Goal: Information Seeking & Learning: Find specific fact

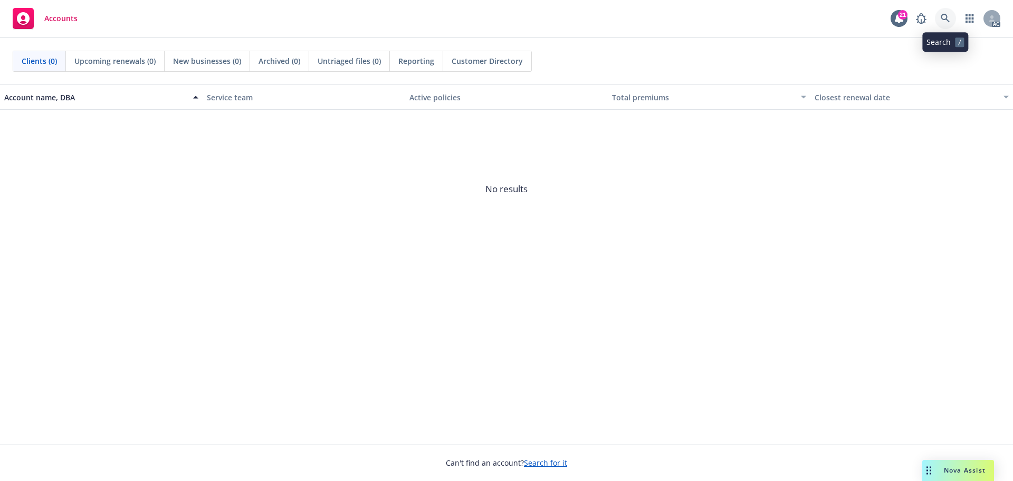
click at [941, 22] on icon at bounding box center [945, 18] width 9 height 9
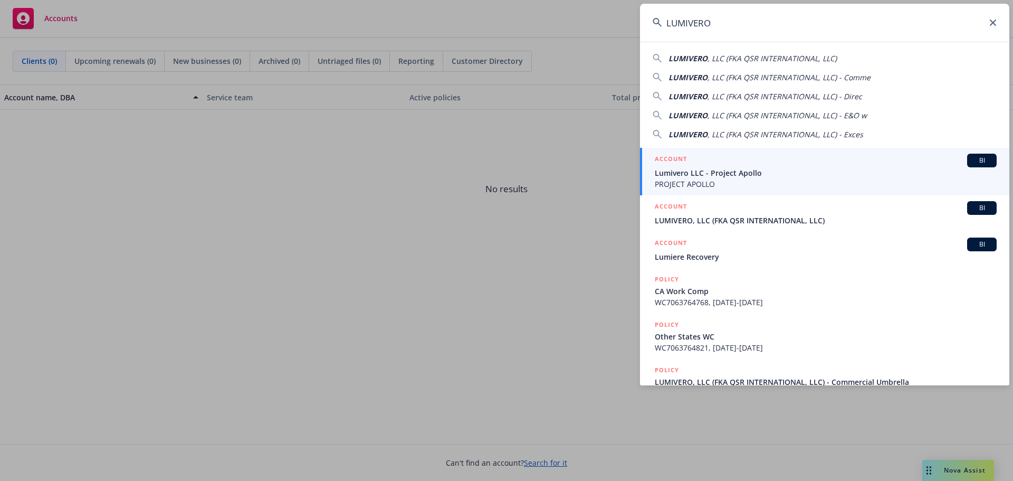
type input "LUMIVERO"
click at [745, 167] on div "ACCOUNT BI" at bounding box center [826, 161] width 342 height 14
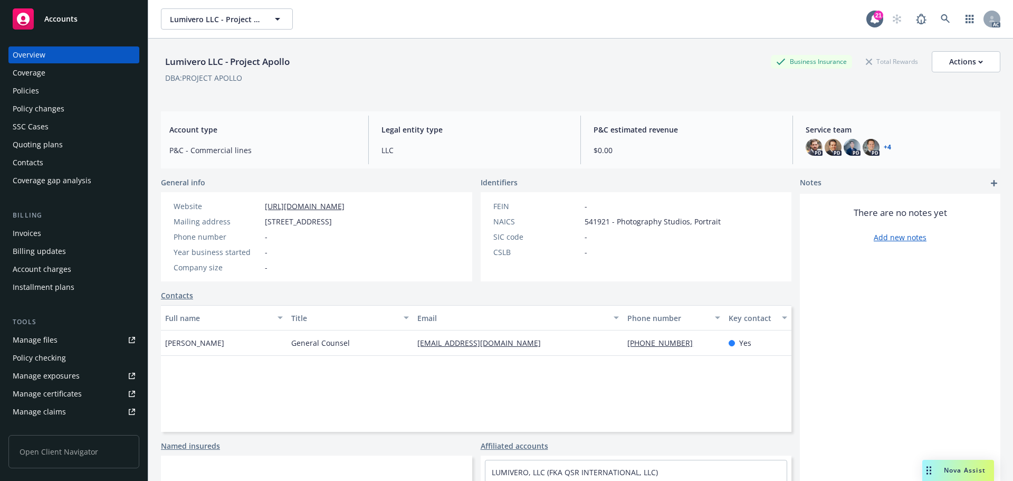
click at [44, 94] on div "Policies" at bounding box center [74, 90] width 122 height 17
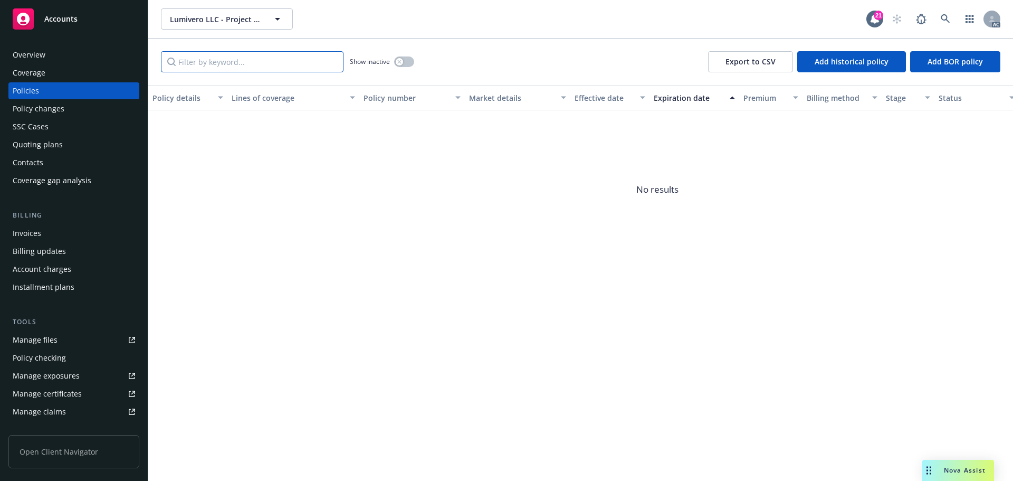
click at [261, 64] on input "Filter by keyword..." at bounding box center [252, 61] width 183 height 21
paste input "6072667439"
click at [404, 64] on button "button" at bounding box center [404, 61] width 20 height 11
click at [185, 61] on input "6072667439" at bounding box center [252, 61] width 183 height 21
type input "9"
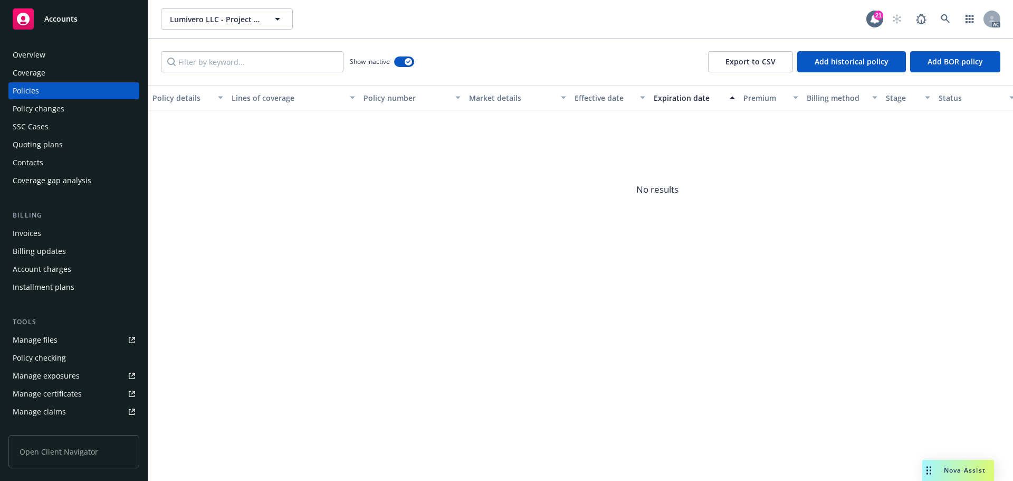
click at [66, 109] on div "Policy changes" at bounding box center [74, 108] width 122 height 17
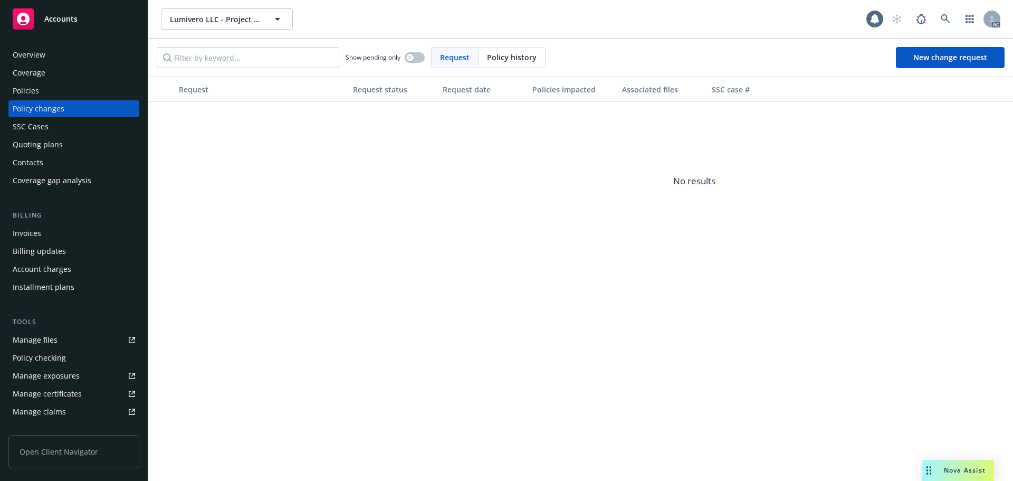
click at [511, 56] on span "Policy history" at bounding box center [512, 57] width 50 height 11
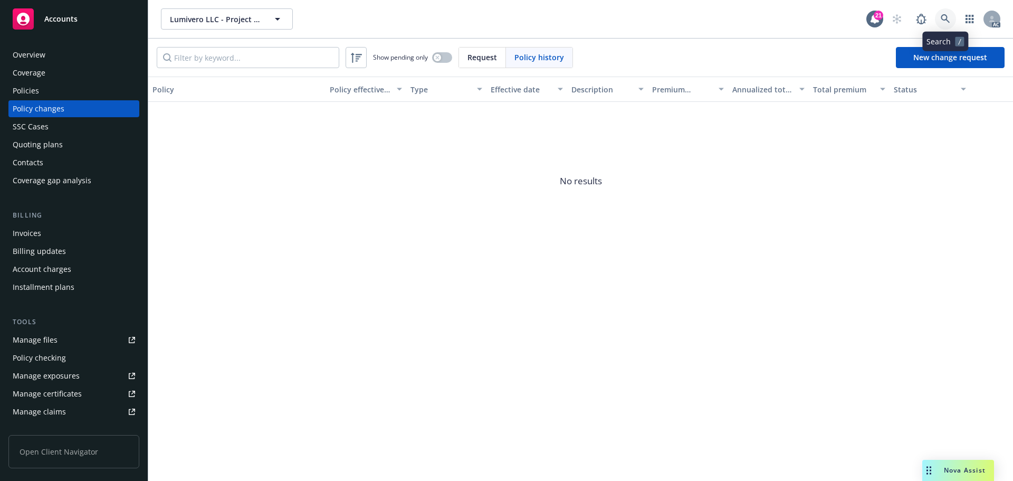
click at [954, 14] on link at bounding box center [945, 18] width 21 height 21
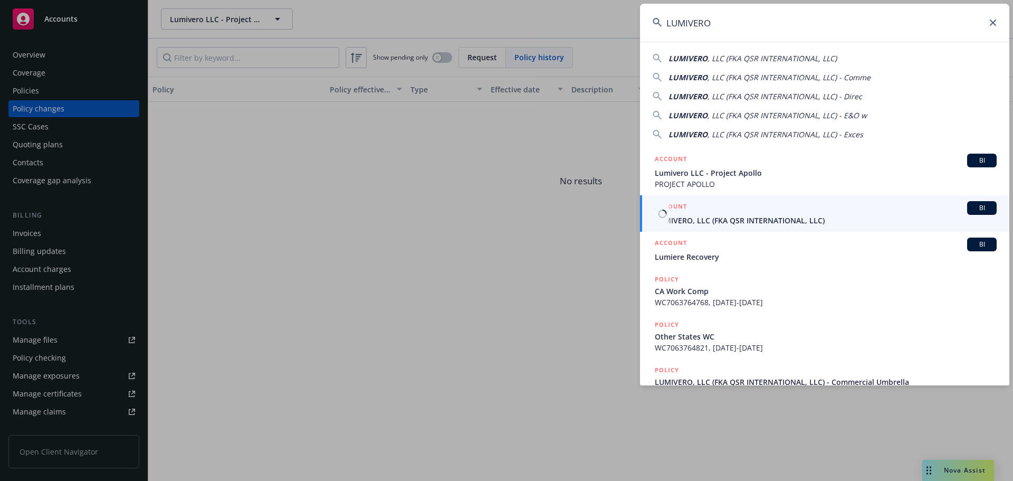
type input "LUMIVERO"
click at [785, 216] on span "LUMIVERO, LLC (FKA QSR INTERNATIONAL, LLC)" at bounding box center [826, 220] width 342 height 11
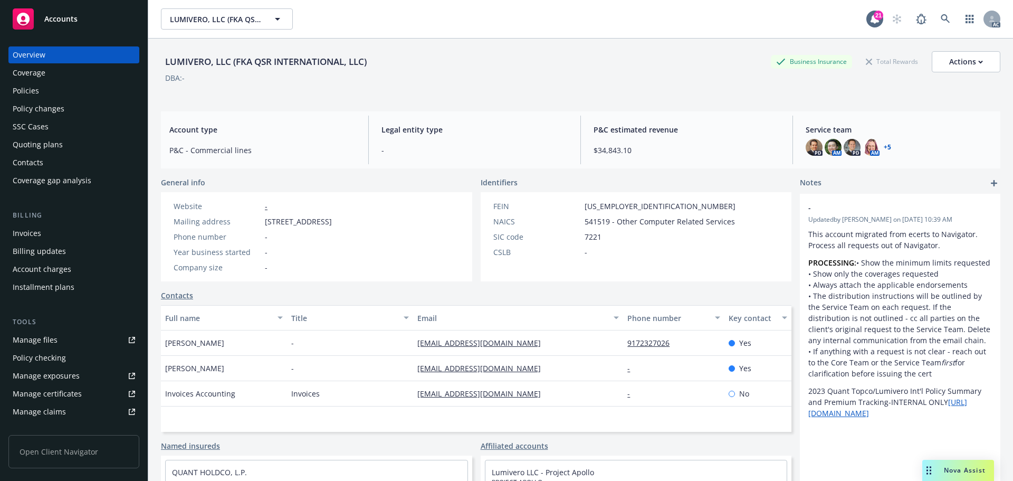
click at [30, 86] on div "Policies" at bounding box center [26, 90] width 26 height 17
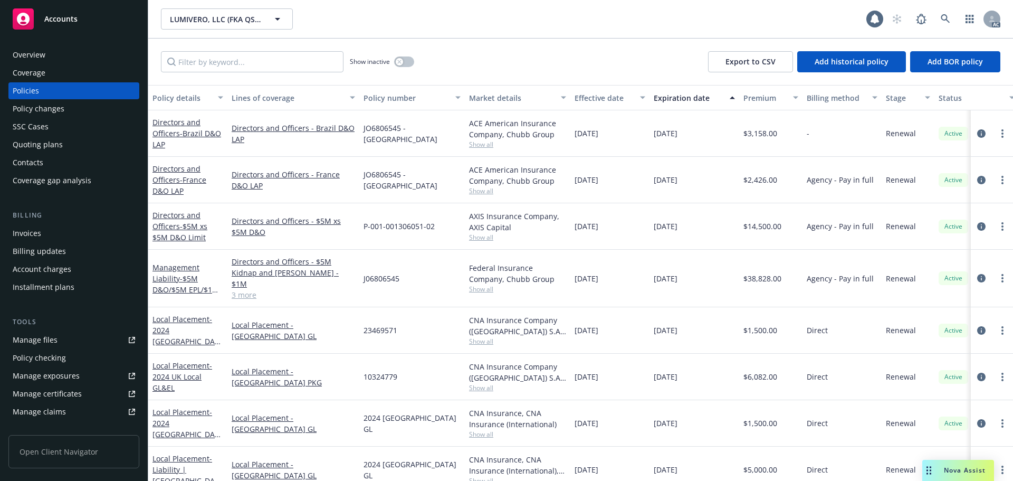
drag, startPoint x: 88, startPoint y: 53, endPoint x: 96, endPoint y: 60, distance: 10.6
click at [88, 55] on div "Overview" at bounding box center [74, 54] width 122 height 17
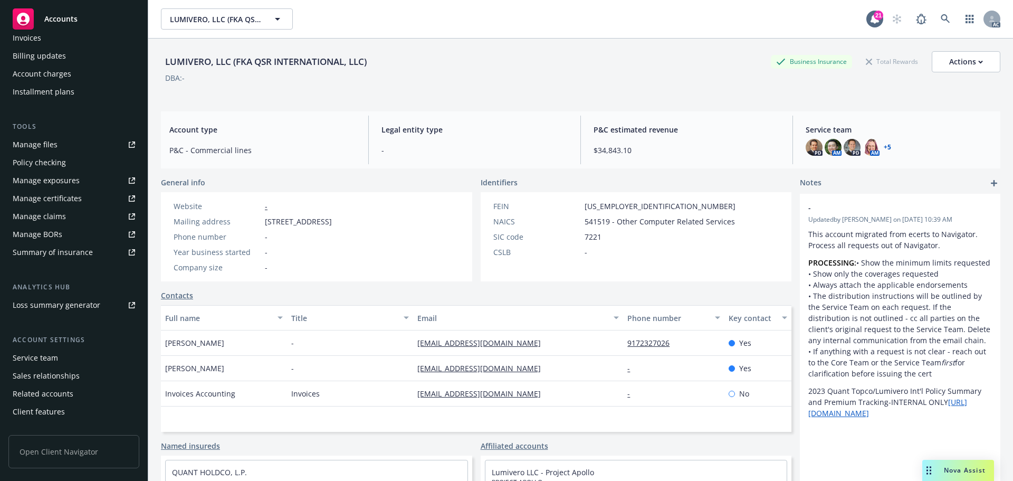
scroll to position [207, 0]
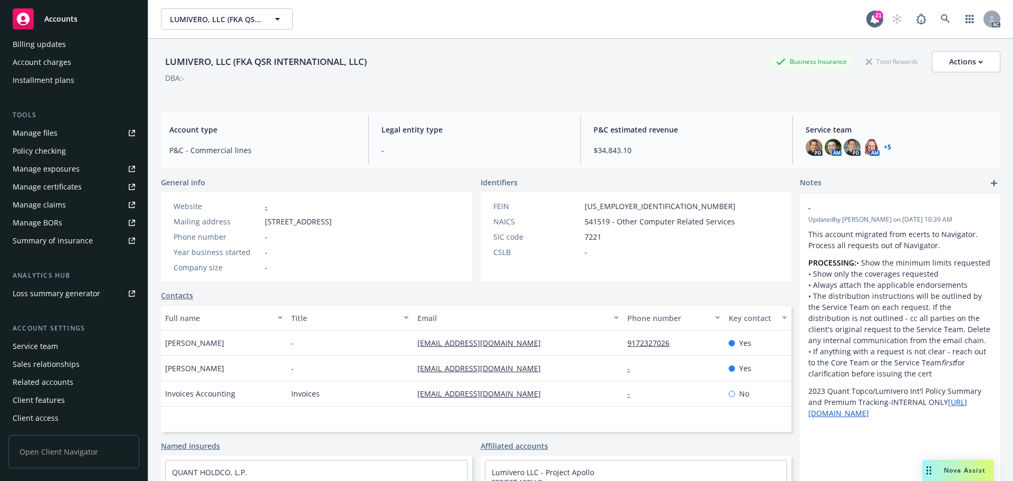
click at [57, 344] on div "Service team" at bounding box center [74, 346] width 122 height 17
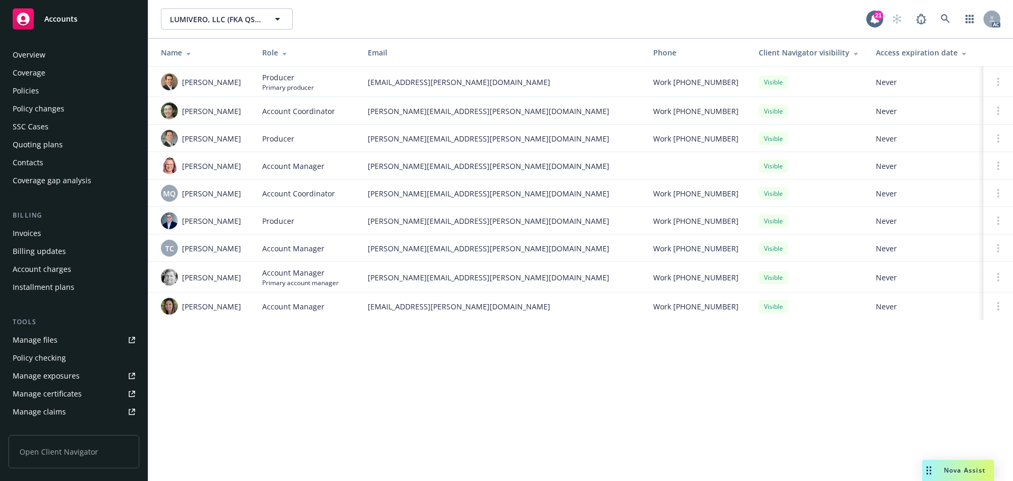
click at [55, 97] on div "Policies" at bounding box center [74, 90] width 122 height 17
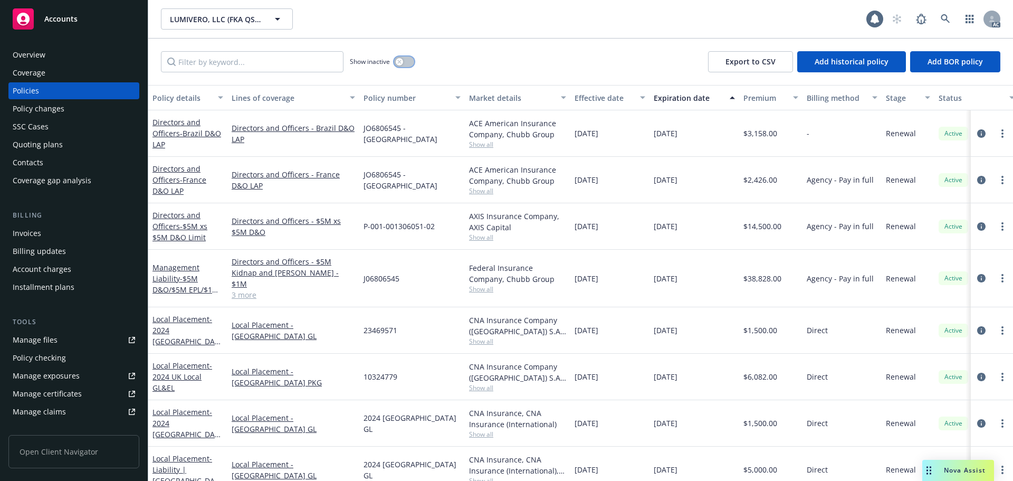
click at [404, 60] on button "button" at bounding box center [404, 61] width 20 height 11
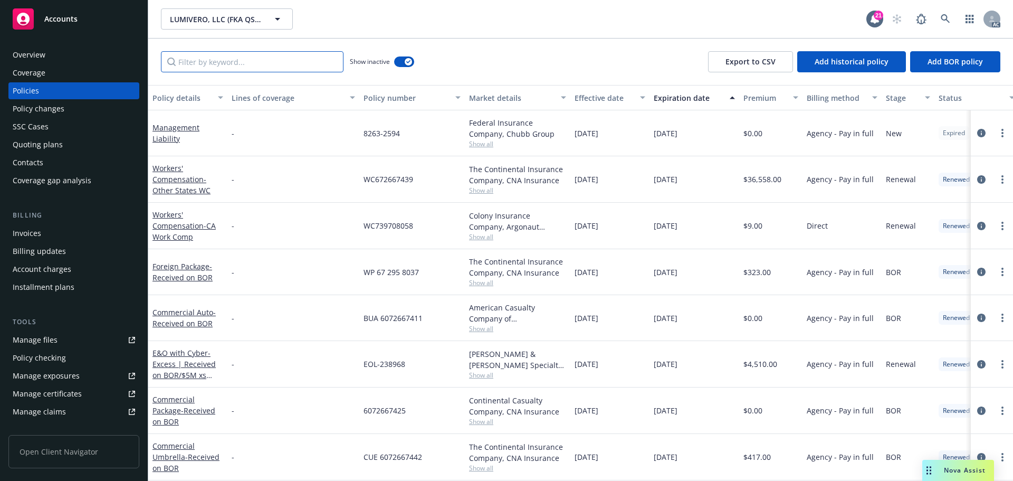
click at [270, 57] on input "Filter by keyword..." at bounding box center [252, 61] width 183 height 21
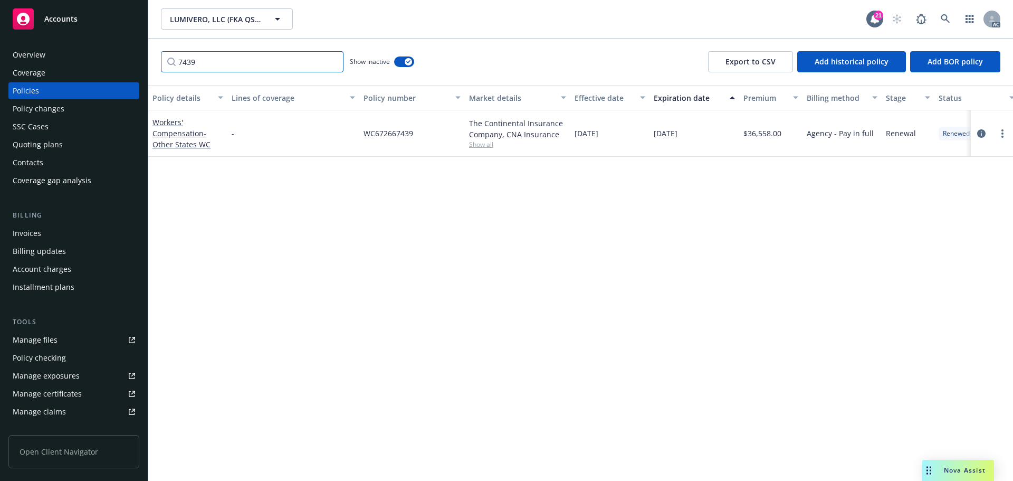
type input "7439"
click at [394, 137] on span "WC672667439" at bounding box center [389, 133] width 50 height 11
click at [395, 137] on span "WC672667439" at bounding box center [389, 133] width 50 height 11
copy span "WC672667439"
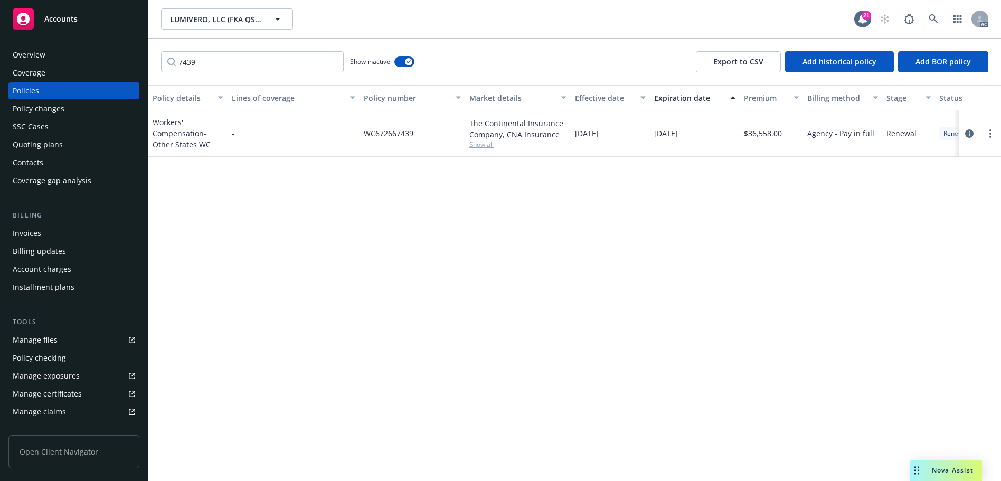
drag, startPoint x: 478, startPoint y: 193, endPoint x: 303, endPoint y: 173, distance: 176.3
click at [478, 193] on div "Policy details Lines of coverage Policy number Market details Effective date Ex…" at bounding box center [574, 283] width 852 height 396
click at [51, 229] on div "Invoices" at bounding box center [74, 233] width 122 height 17
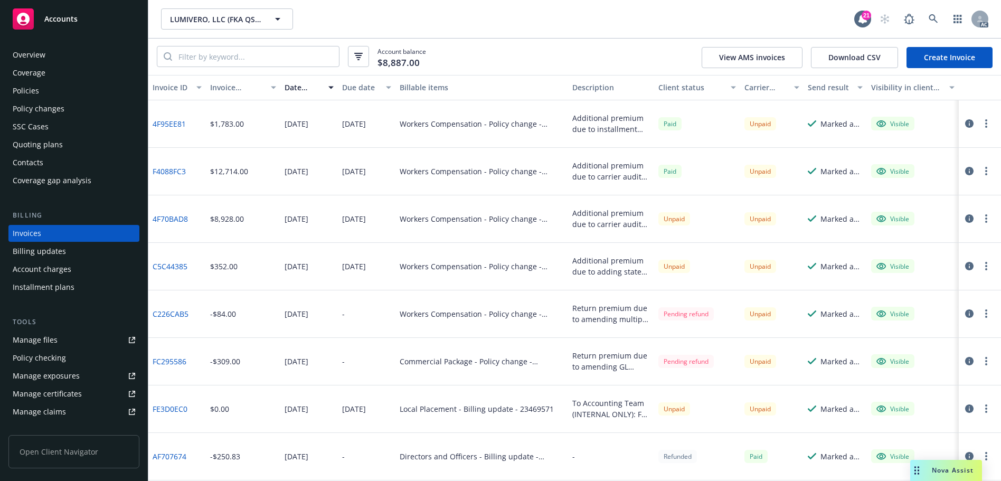
click at [51, 106] on div "Policy changes" at bounding box center [39, 108] width 52 height 17
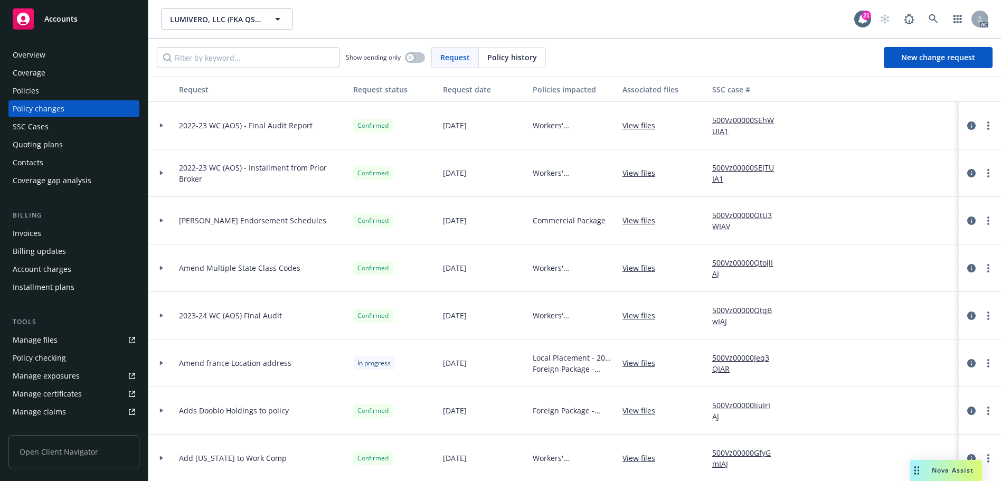
click at [529, 56] on span "Policy history" at bounding box center [512, 57] width 50 height 11
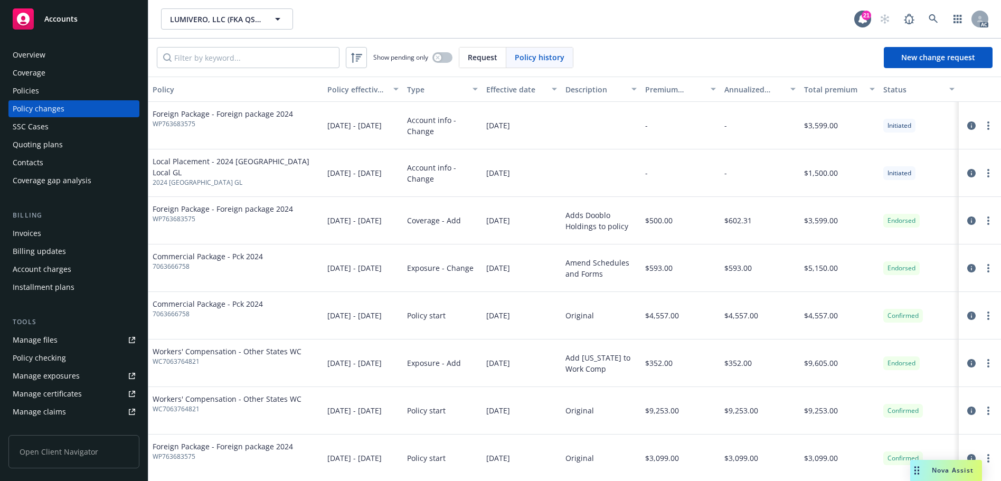
click at [47, 92] on div "Policies" at bounding box center [74, 90] width 122 height 17
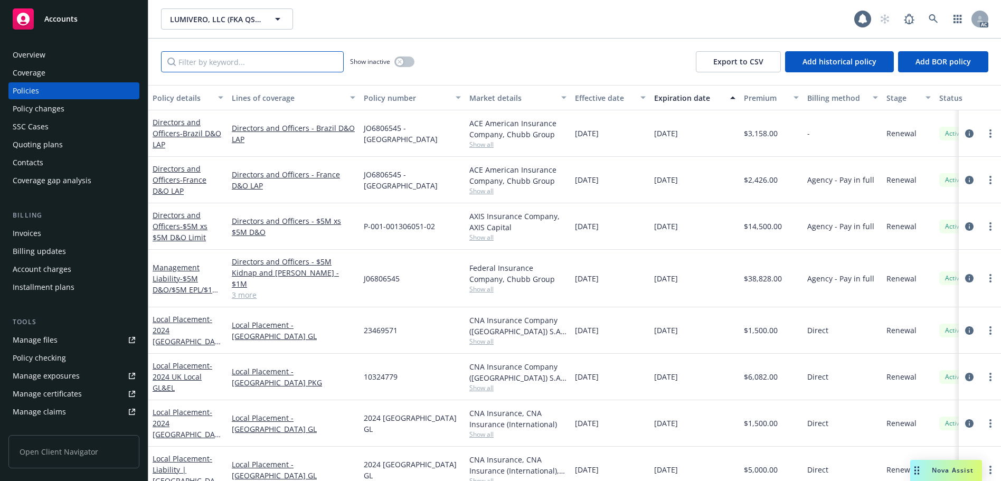
click at [247, 55] on input "Filter by keyword..." at bounding box center [252, 61] width 183 height 21
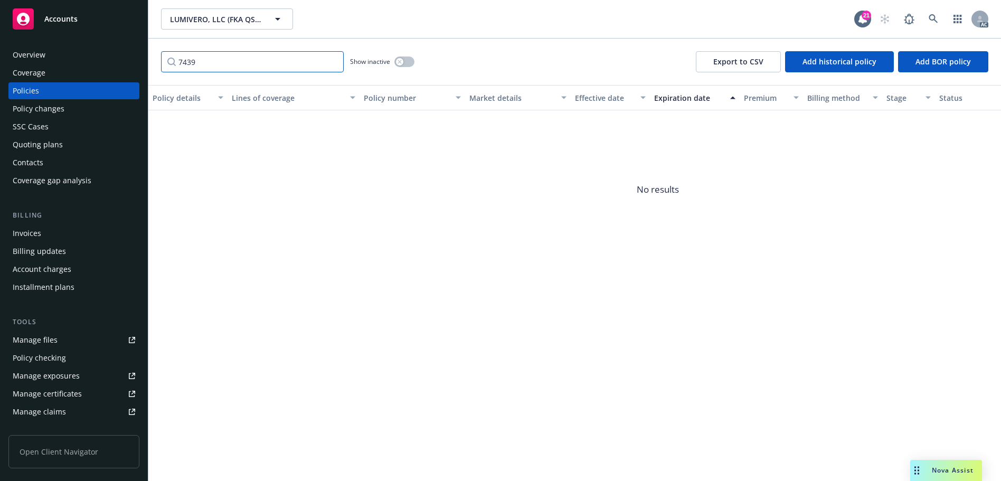
type input "7439"
click at [398, 62] on icon "button" at bounding box center [399, 62] width 4 height 4
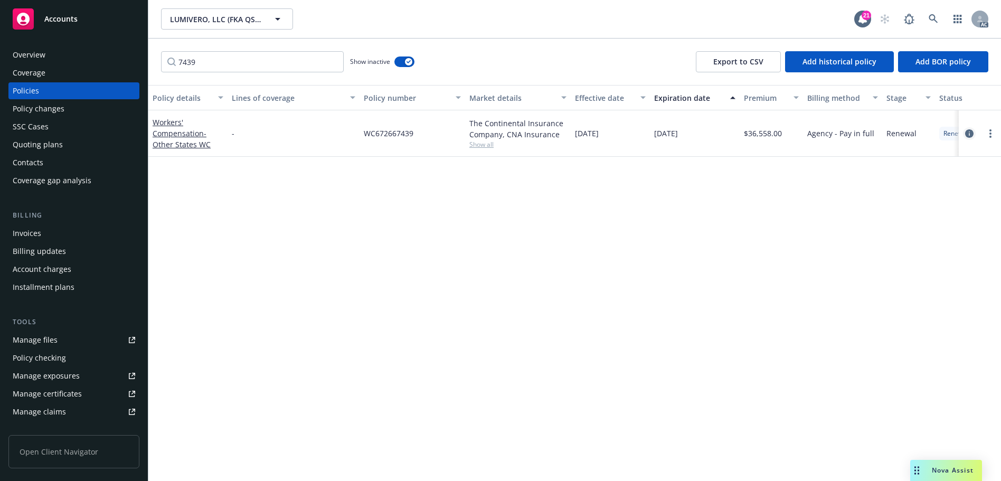
click at [968, 130] on icon "circleInformation" at bounding box center [969, 133] width 8 height 8
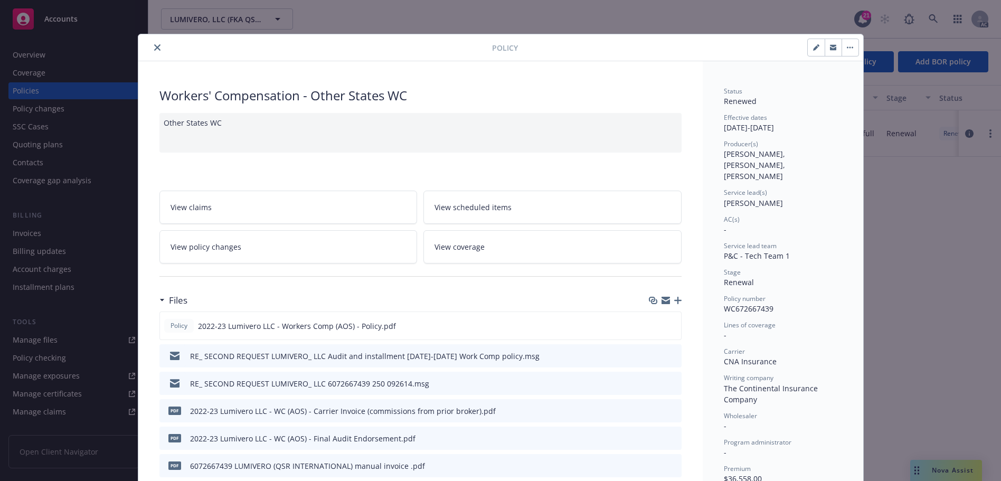
click at [157, 44] on button "close" at bounding box center [157, 47] width 13 height 13
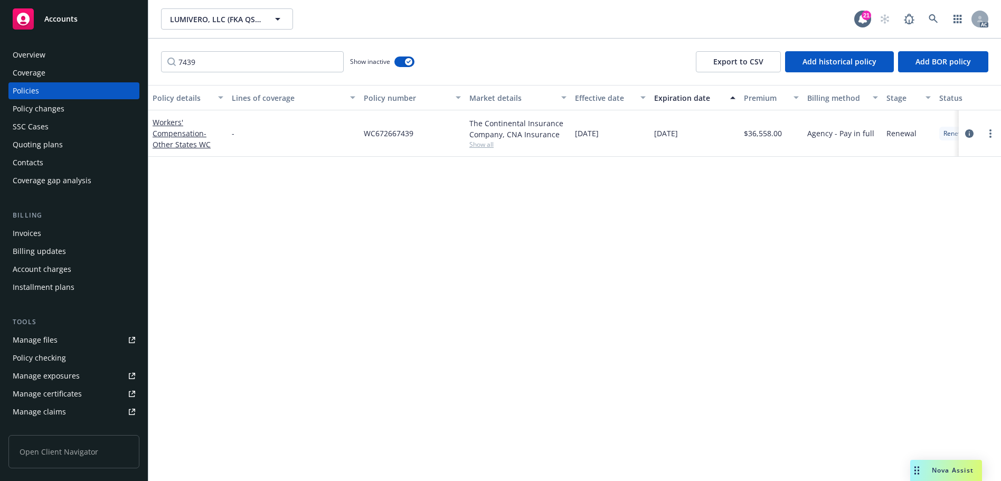
click at [384, 131] on span "WC672667439" at bounding box center [389, 133] width 50 height 11
copy span "WC672667439"
click at [58, 104] on div "Policy changes" at bounding box center [39, 108] width 52 height 17
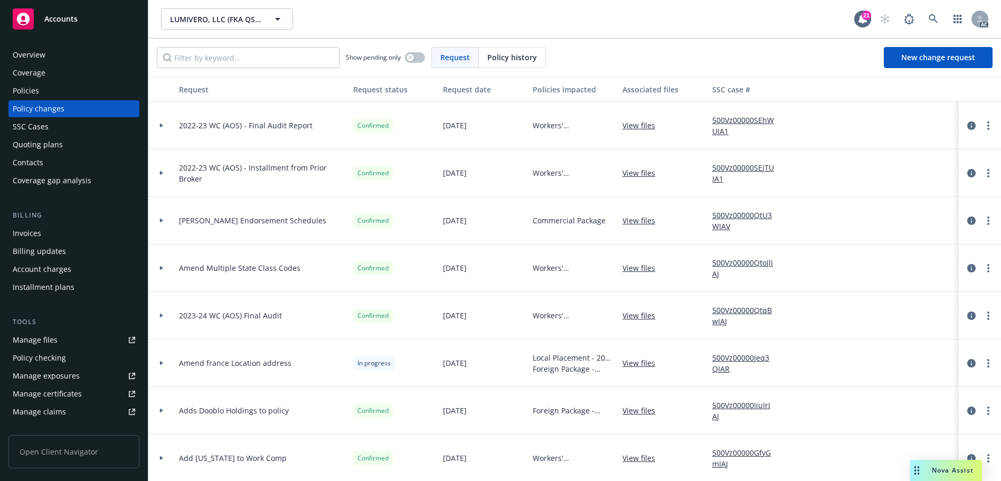
click at [530, 59] on span "Policy history" at bounding box center [512, 57] width 50 height 11
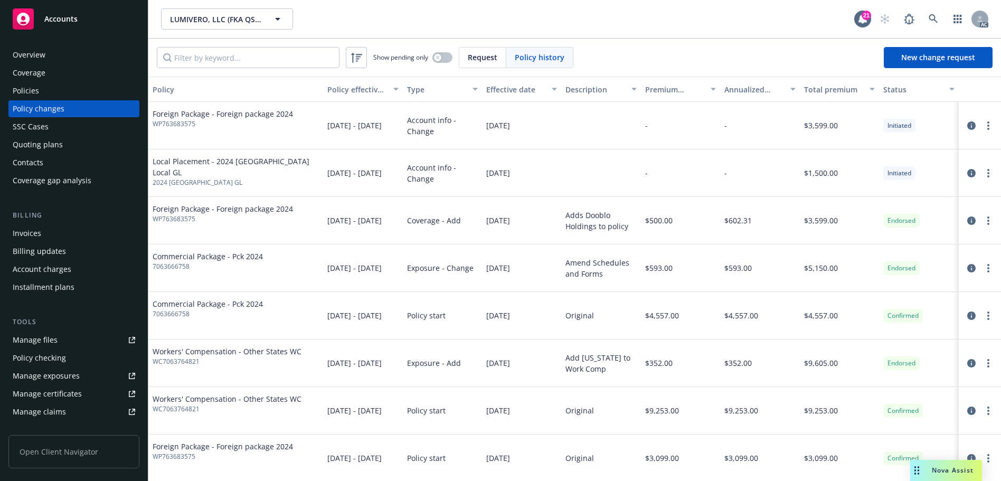
click at [273, 69] on div "Show pending only Request Policy history New change request" at bounding box center [574, 58] width 852 height 38
click at [274, 62] on input "Filter by keyword..." at bounding box center [248, 57] width 183 height 21
paste input "WC672667439"
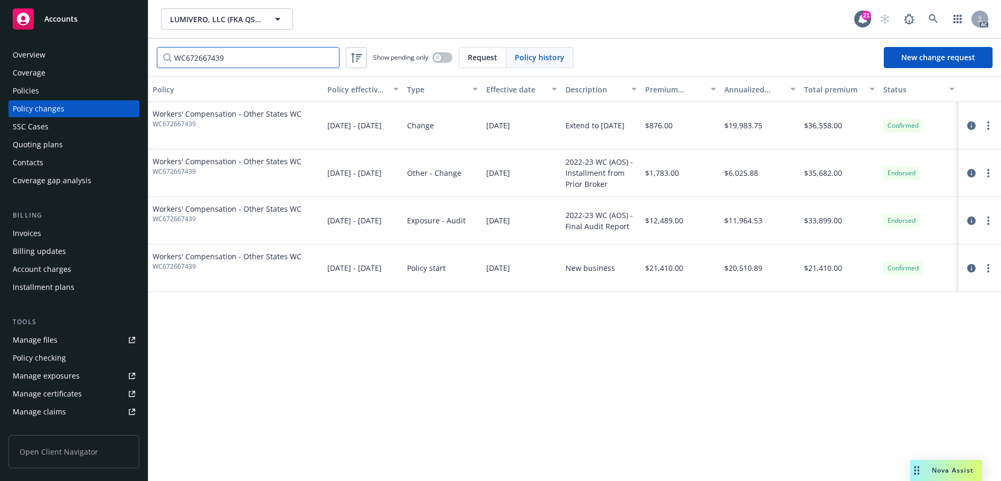
type input "WC672667439"
click at [60, 228] on div "Invoices" at bounding box center [74, 233] width 122 height 17
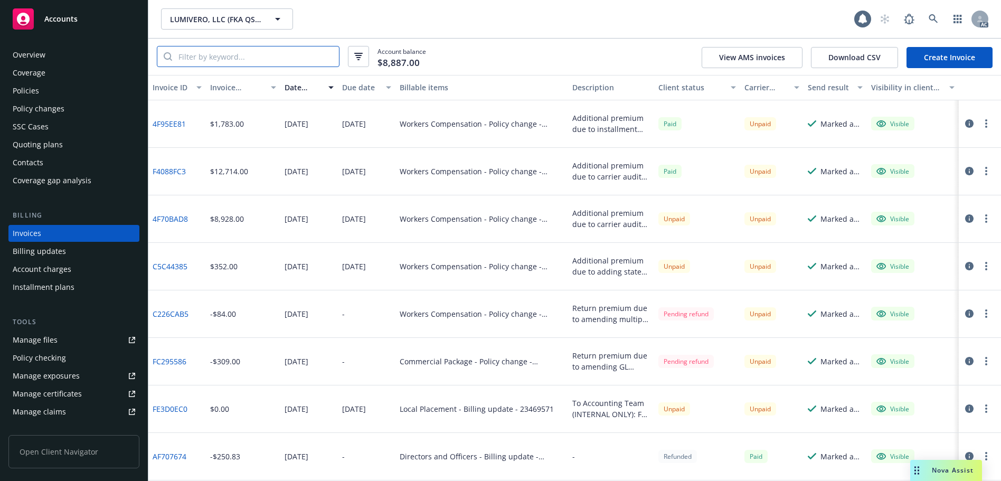
click at [247, 61] on input "search" at bounding box center [255, 56] width 167 height 20
paste input "WC672667439"
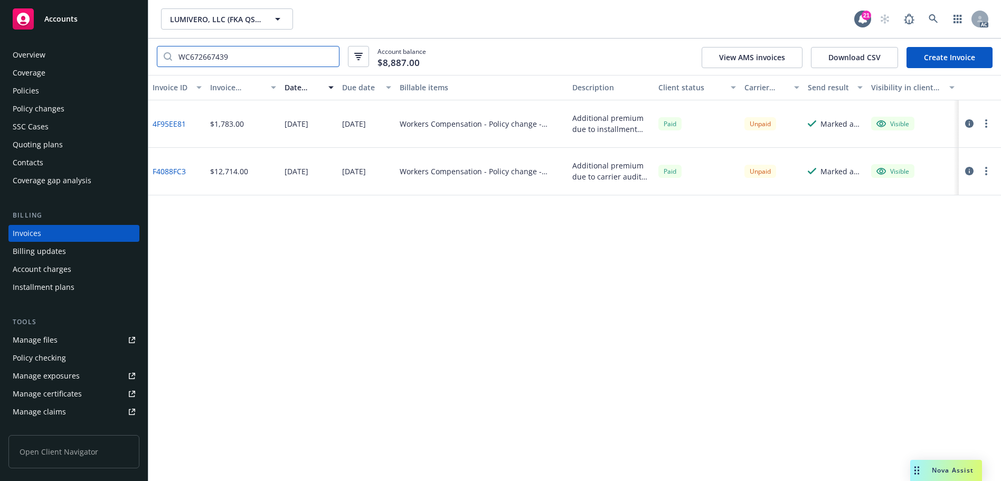
type input "WC672667439"
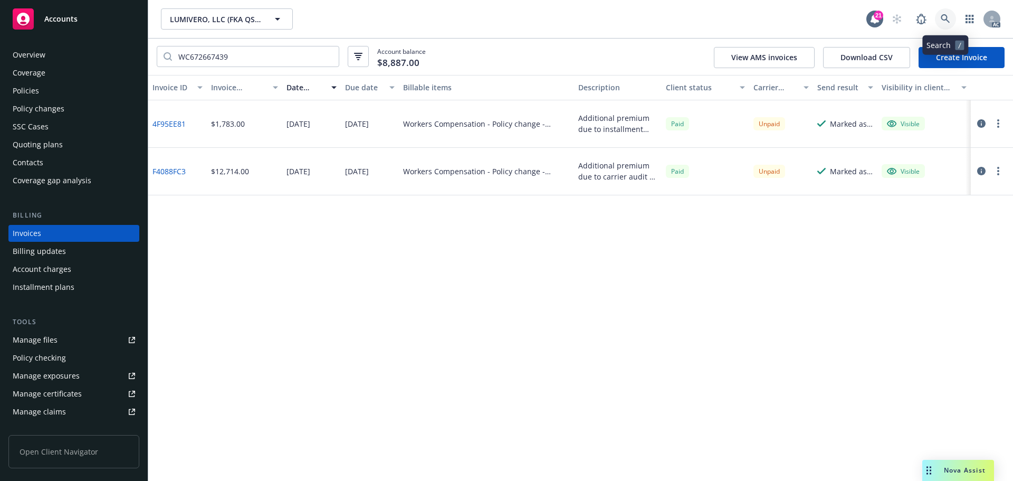
click at [941, 16] on icon at bounding box center [945, 18] width 9 height 9
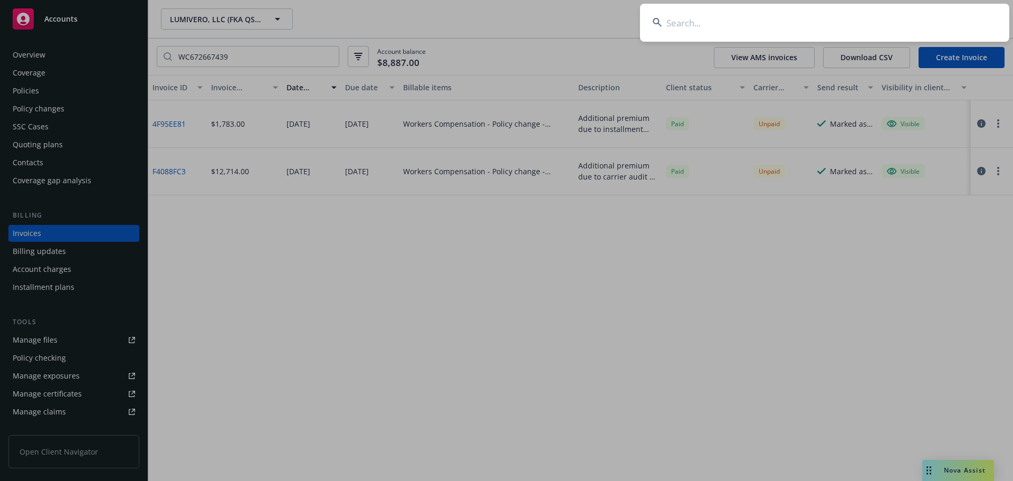
click at [776, 22] on input at bounding box center [824, 23] width 369 height 38
paste input "35801330/"
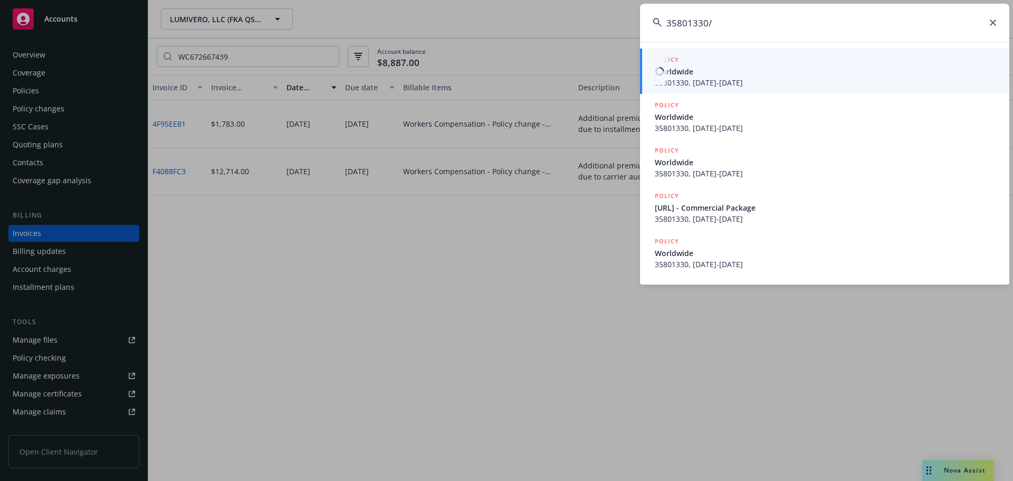
type input "35801330/"
click at [779, 81] on span "35801330, [DATE]-[DATE]" at bounding box center [826, 82] width 342 height 11
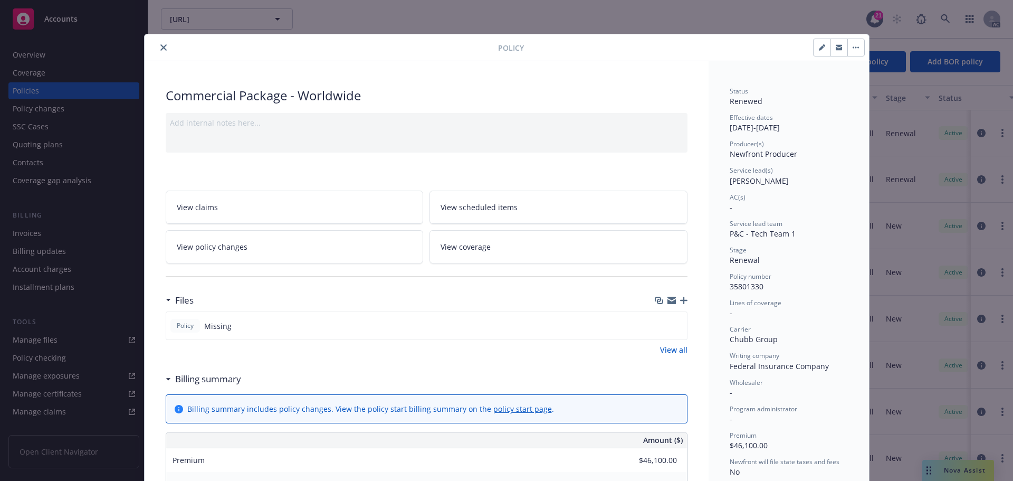
click at [160, 49] on icon "close" at bounding box center [163, 47] width 6 height 6
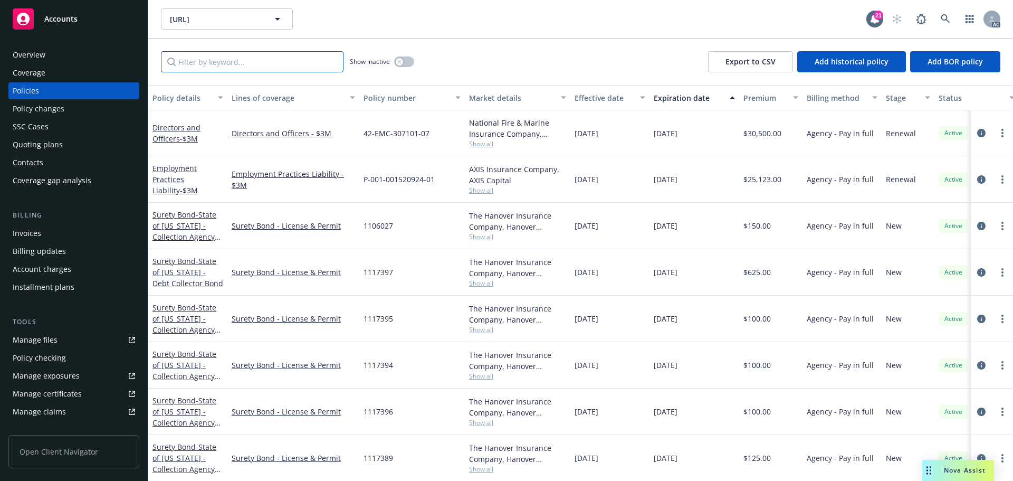
click at [296, 61] on input "Filter by keyword..." at bounding box center [252, 61] width 183 height 21
paste input "35801330"
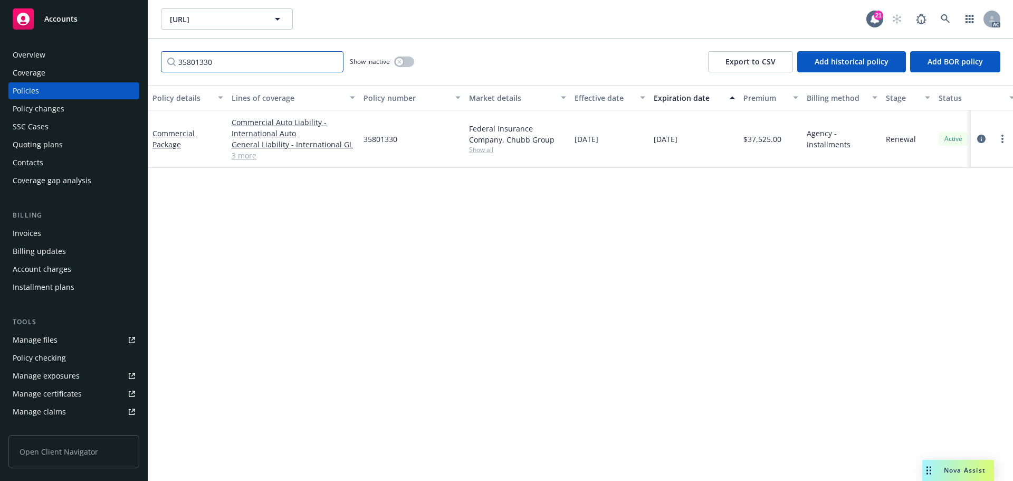
type input "35801330"
click at [236, 157] on link "3 more" at bounding box center [293, 155] width 123 height 11
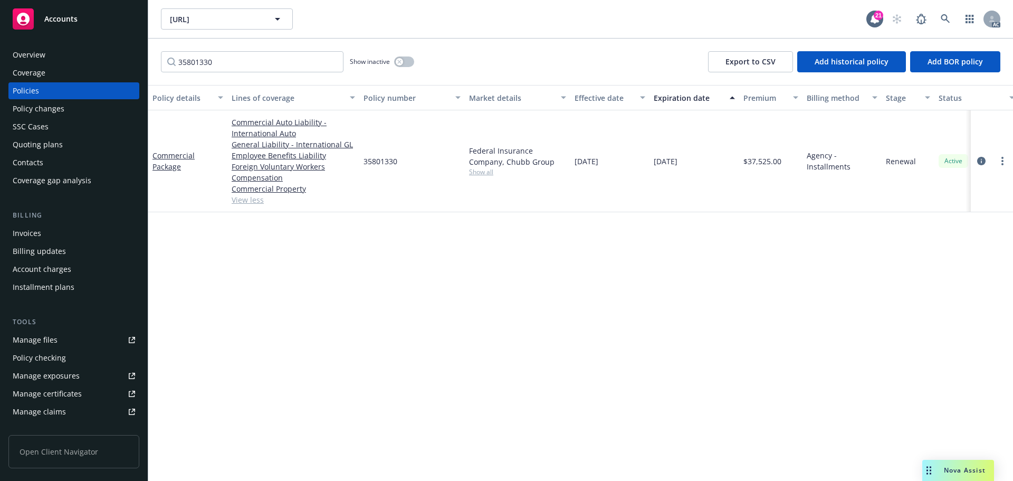
click at [80, 113] on div "Policy changes" at bounding box center [74, 108] width 122 height 17
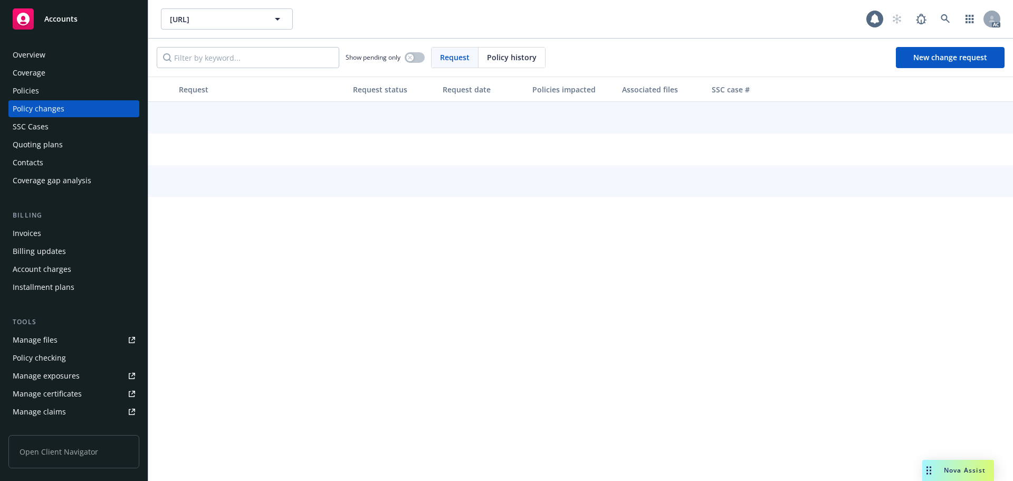
click at [518, 56] on span "Policy history" at bounding box center [512, 57] width 50 height 11
click at [235, 61] on input "Filter by keyword..." at bounding box center [248, 57] width 183 height 21
paste input "35801330"
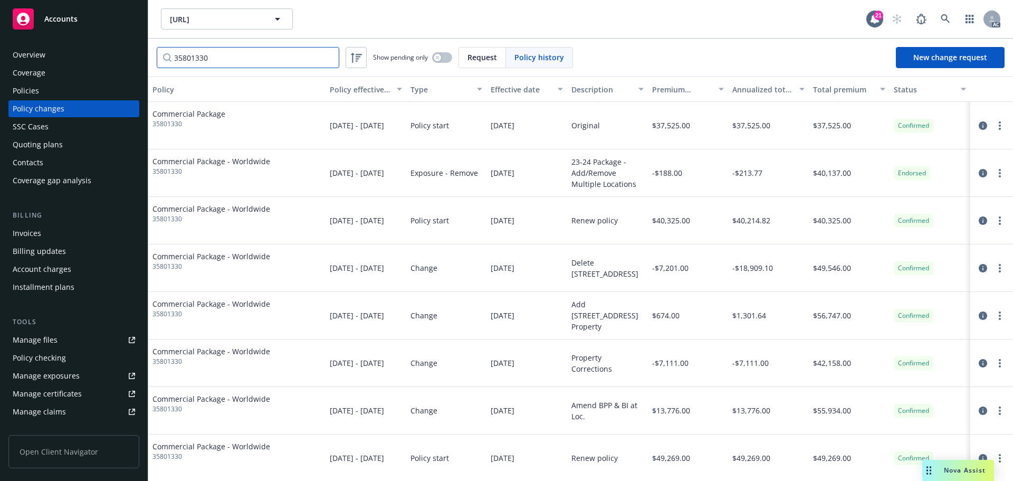
click at [217, 53] on input "35801330" at bounding box center [248, 57] width 183 height 21
paste input "D96443481"
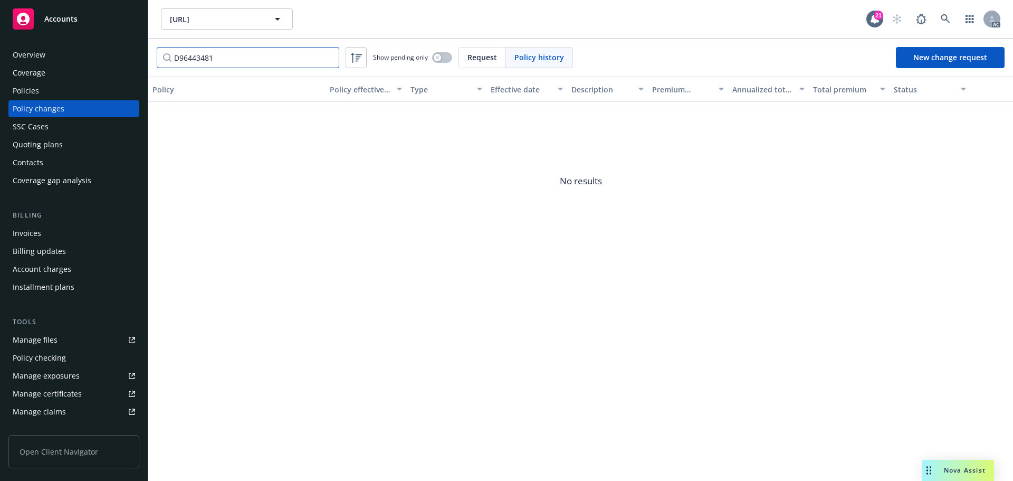
click at [179, 61] on input "D96443481" at bounding box center [248, 57] width 183 height 21
type input "96443481"
click at [104, 88] on div "Policies" at bounding box center [74, 90] width 122 height 17
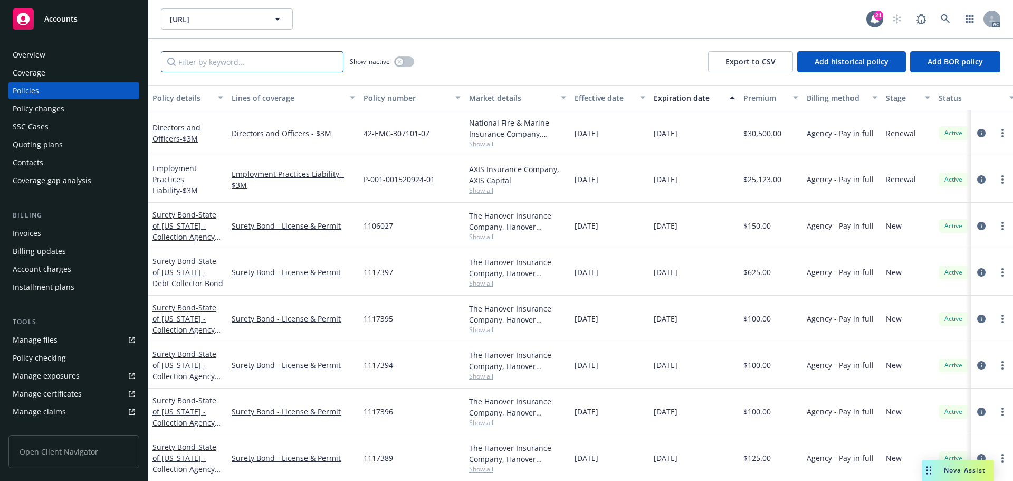
click at [293, 65] on input "Filter by keyword..." at bounding box center [252, 61] width 183 height 21
type input "9"
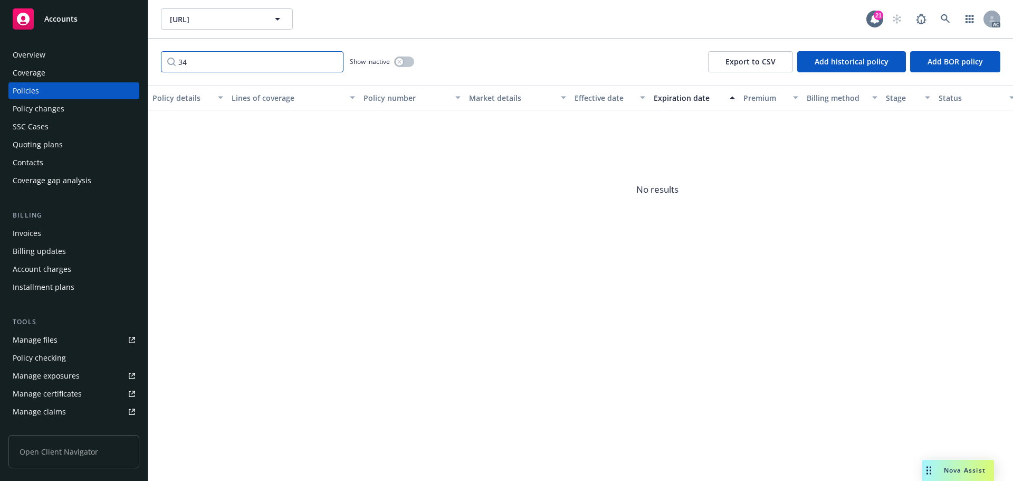
type input "3"
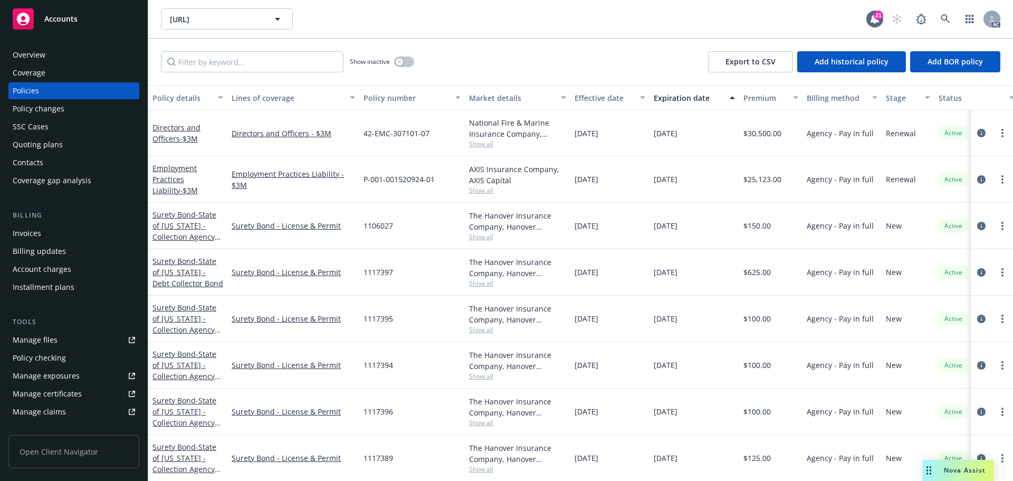
drag, startPoint x: 418, startPoint y: 60, endPoint x: 406, endPoint y: 60, distance: 11.6
click at [417, 60] on div "Show inactive Export to CSV Add historical policy Add BOR policy" at bounding box center [580, 62] width 865 height 46
click at [405, 60] on button "button" at bounding box center [404, 61] width 20 height 11
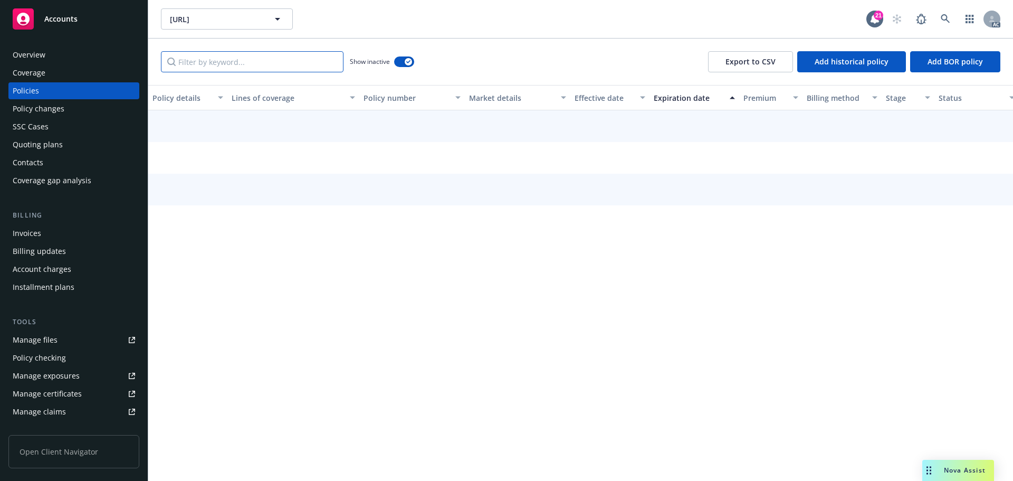
click at [278, 60] on input "Filter by keyword..." at bounding box center [252, 61] width 183 height 21
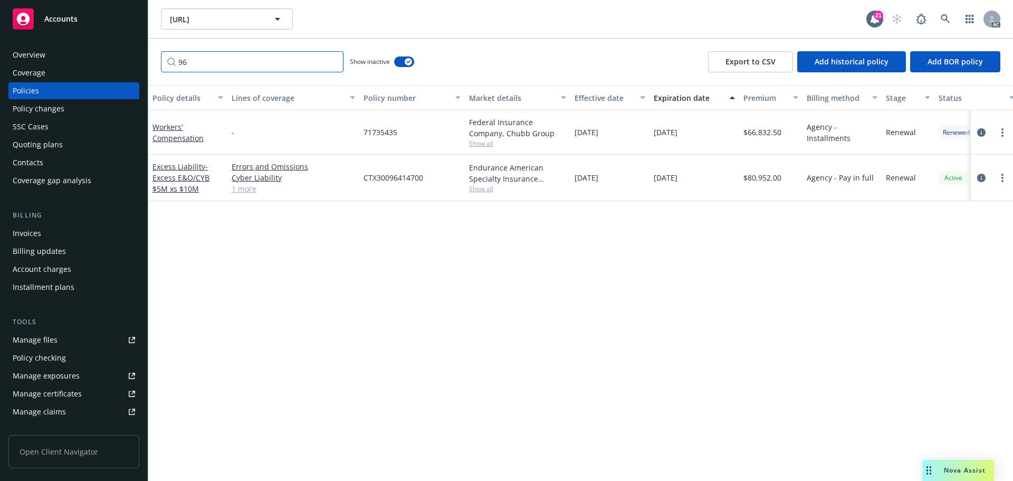
type input "9"
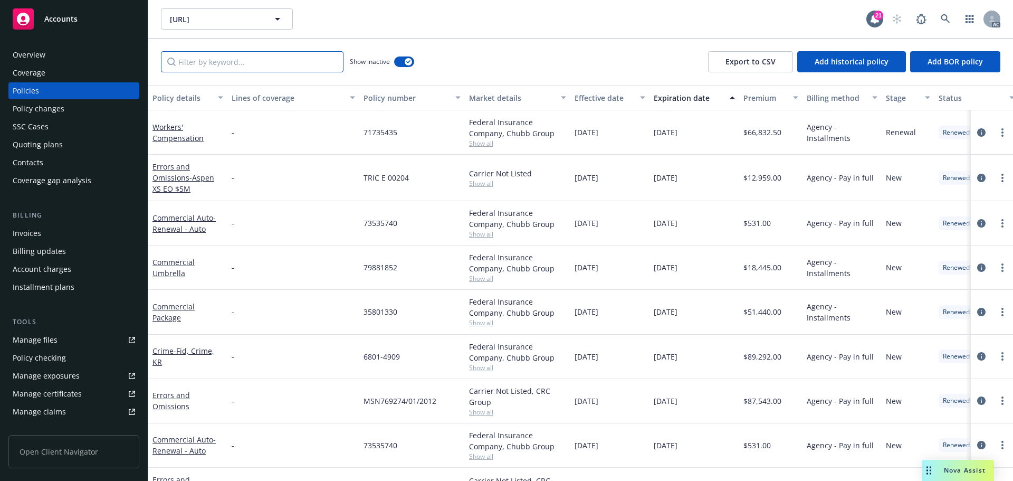
drag, startPoint x: 267, startPoint y: 68, endPoint x: 273, endPoint y: 66, distance: 6.5
click at [267, 68] on input "Filter by keyword..." at bounding box center [252, 61] width 183 height 21
paste input "35801330"
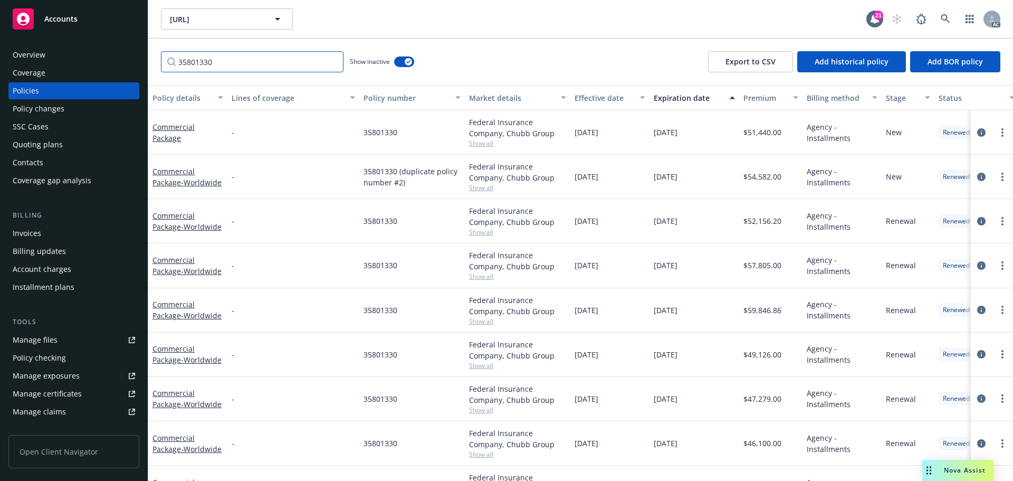
type input "35801330"
click at [507, 91] on button "Market details" at bounding box center [518, 97] width 106 height 25
click at [612, 102] on div "Effective date" at bounding box center [604, 97] width 59 height 11
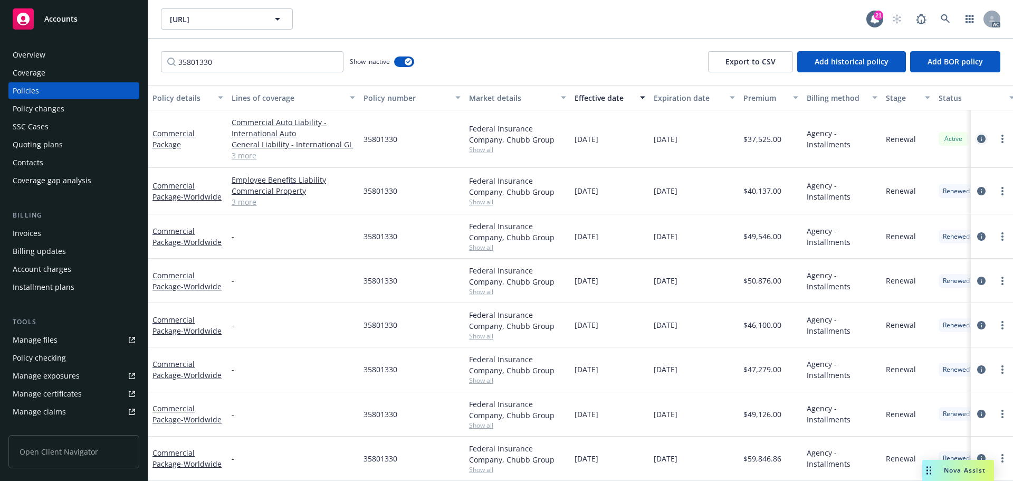
click at [975, 139] on link "circleInformation" at bounding box center [981, 138] width 13 height 13
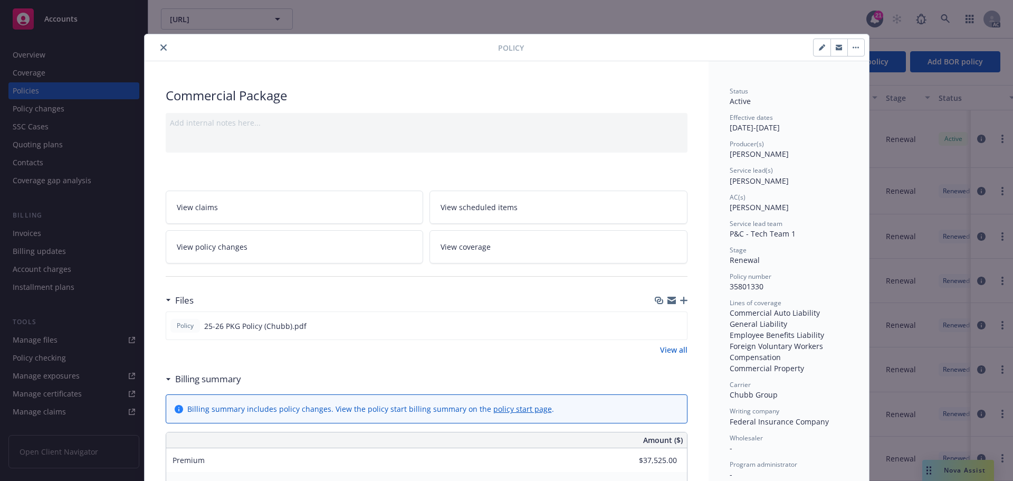
click at [160, 46] on icon "close" at bounding box center [163, 47] width 6 height 6
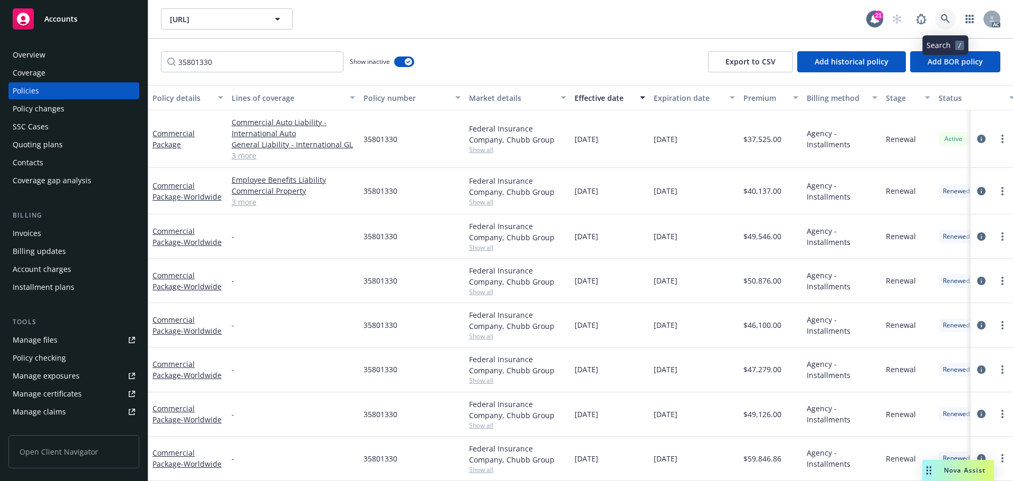
click at [948, 20] on icon at bounding box center [945, 18] width 9 height 9
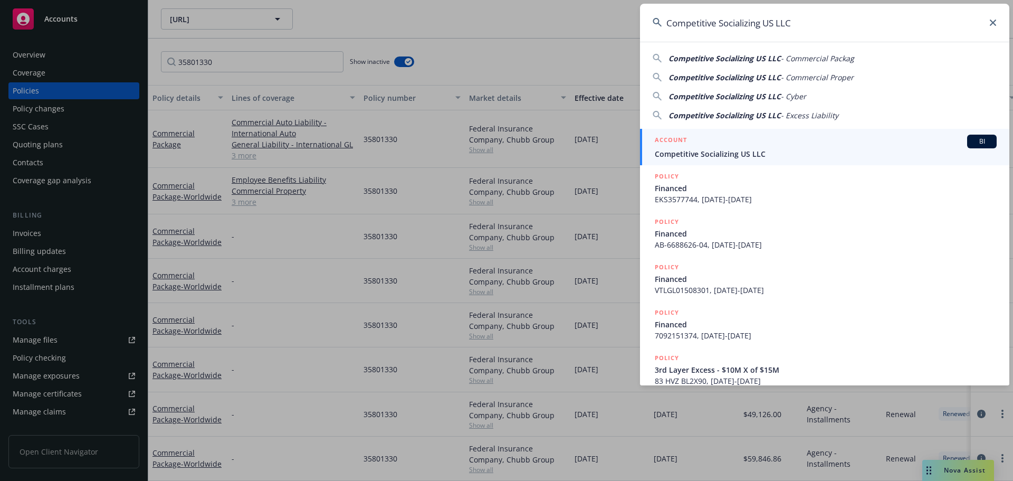
type input "Competitive Socializing US LLC"
click at [827, 144] on div "ACCOUNT BI" at bounding box center [826, 142] width 342 height 14
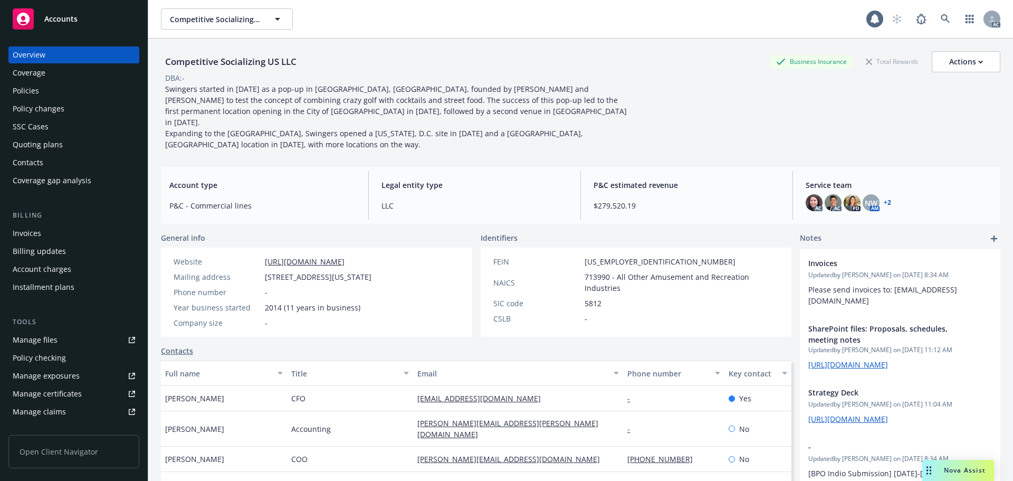
click at [35, 95] on div "Policies" at bounding box center [26, 90] width 26 height 17
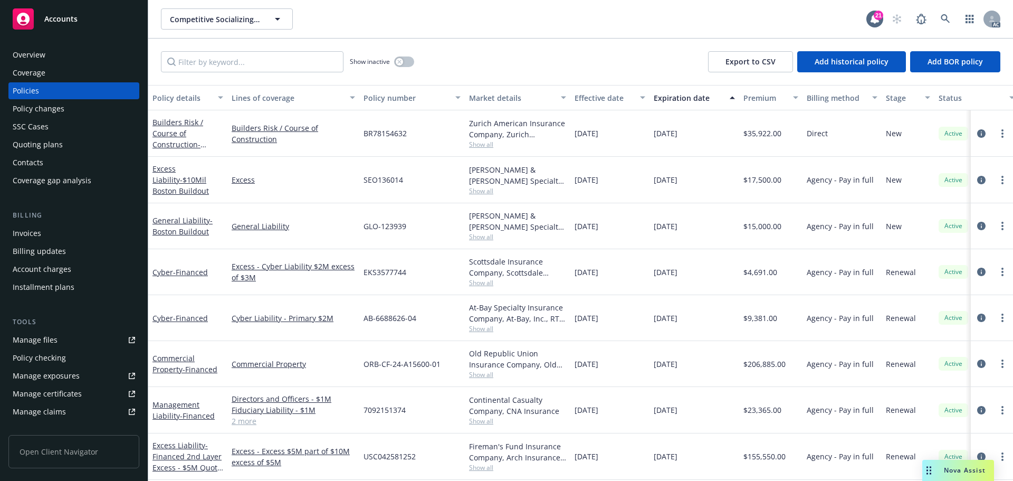
click at [67, 230] on div "Invoices" at bounding box center [74, 233] width 122 height 17
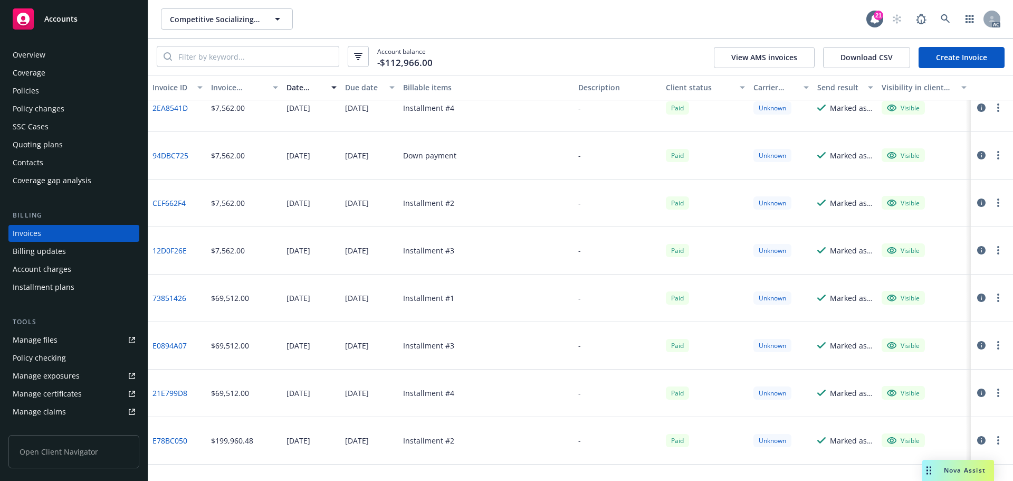
scroll to position [2564, 0]
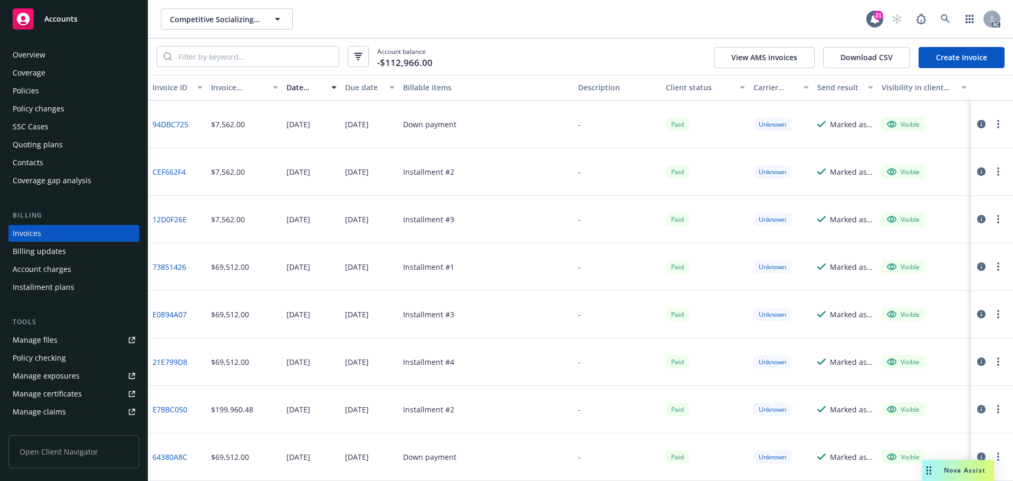
click at [62, 50] on div "Overview" at bounding box center [74, 54] width 122 height 17
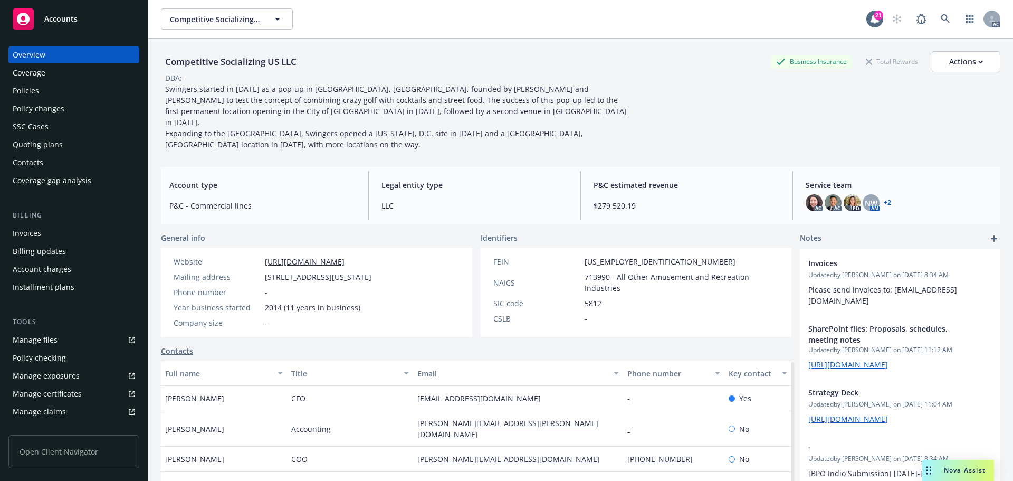
scroll to position [53, 0]
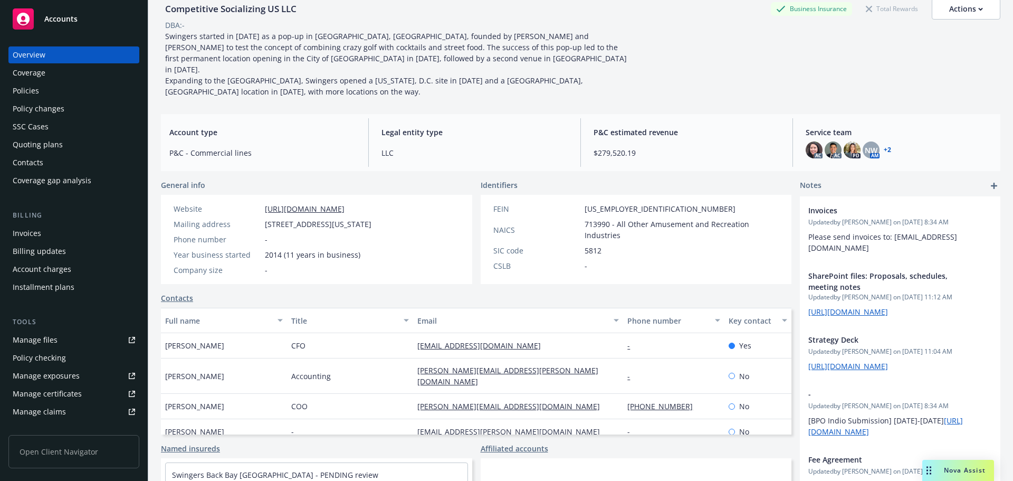
click at [85, 236] on div "Invoices" at bounding box center [74, 233] width 122 height 17
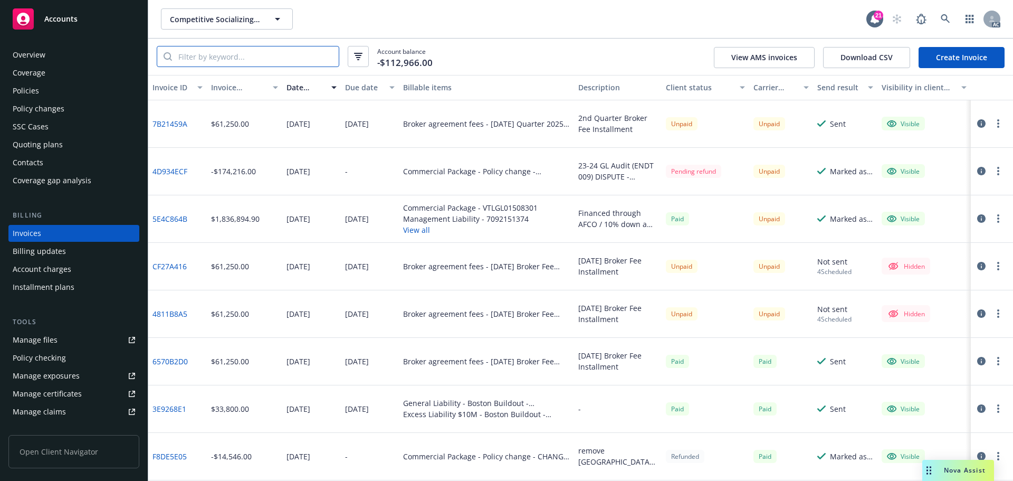
click at [284, 58] on input "search" at bounding box center [255, 56] width 167 height 20
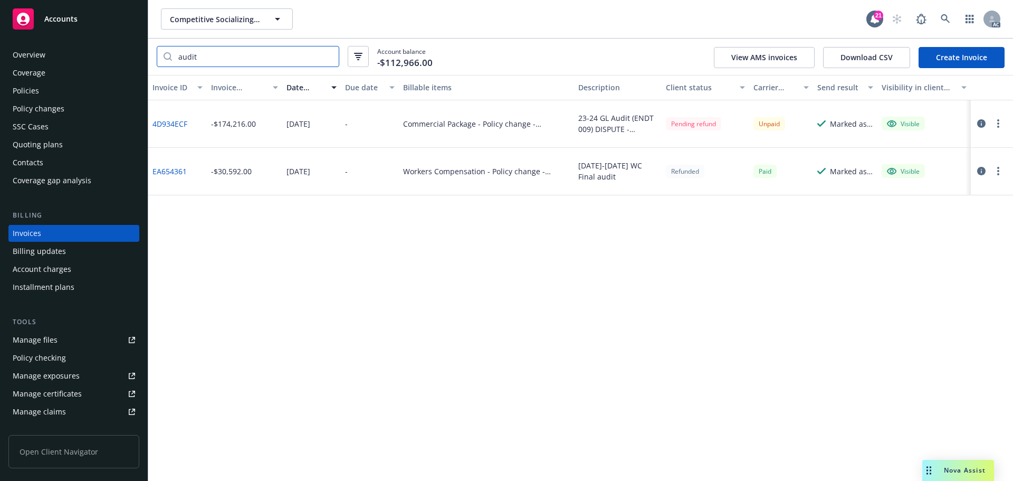
type input "audit"
click at [175, 123] on link "4D934ECF" at bounding box center [170, 123] width 35 height 11
click at [937, 25] on link at bounding box center [945, 18] width 21 height 21
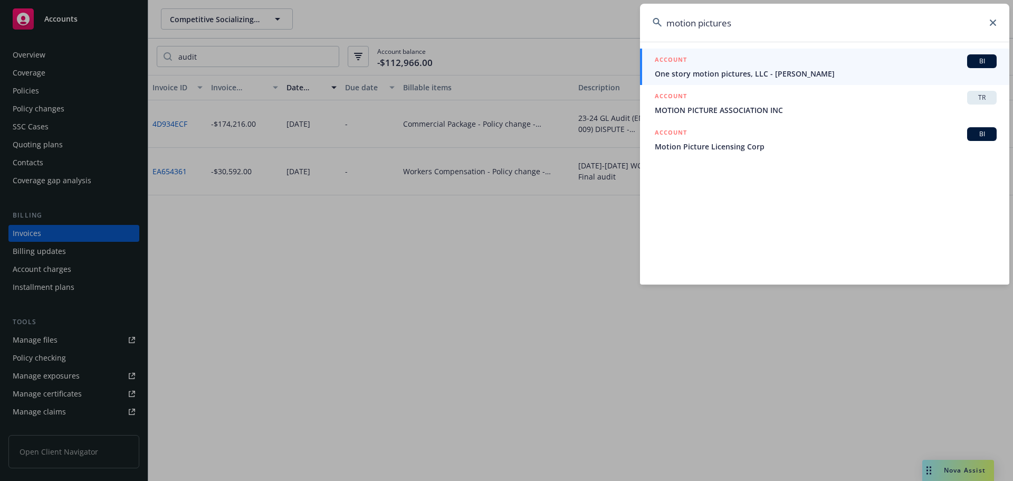
type input "motion pictures"
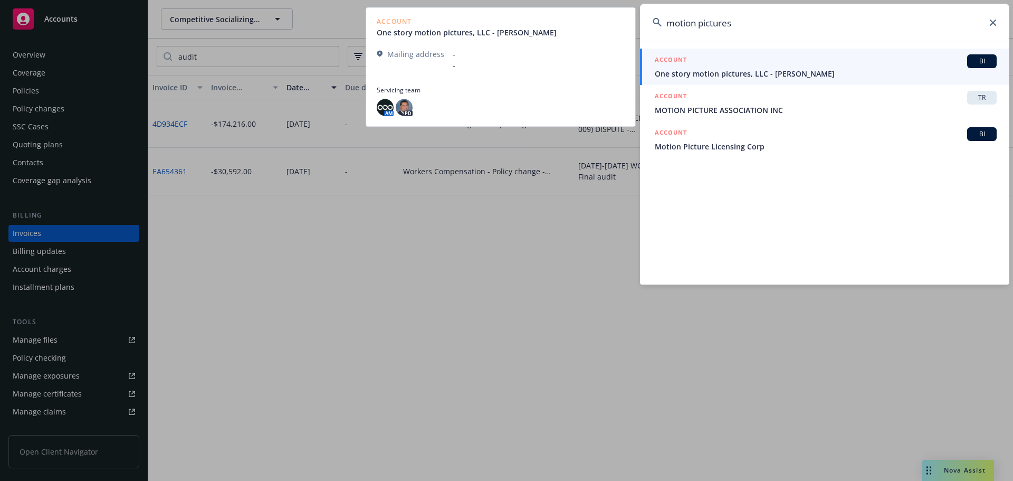
click at [794, 69] on span "One story motion pictures, LLC - [PERSON_NAME]" at bounding box center [826, 73] width 342 height 11
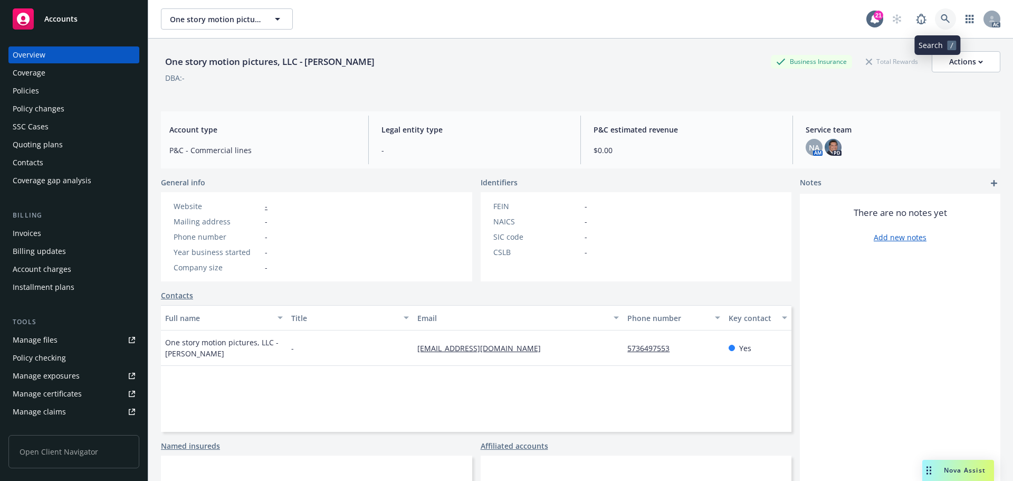
click at [941, 16] on icon at bounding box center [945, 18] width 9 height 9
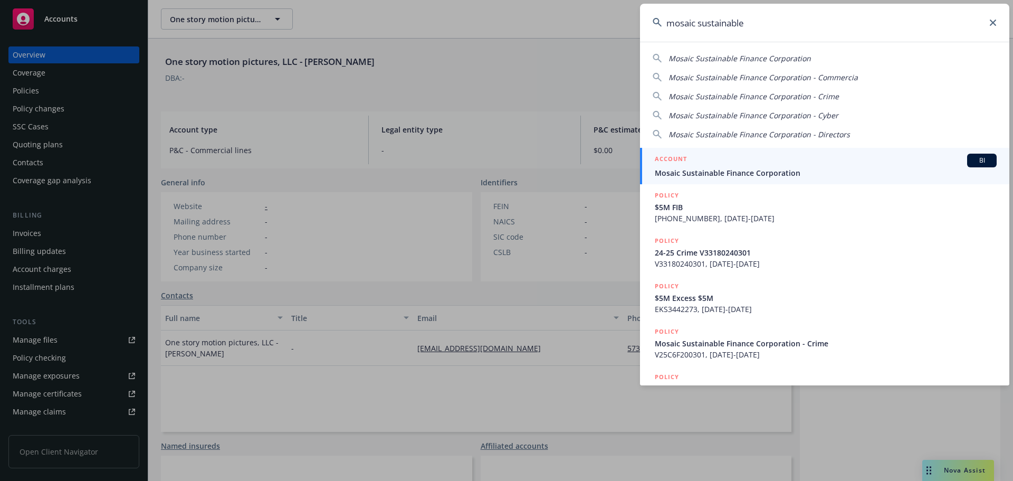
type input "mosaic sustainable"
click at [782, 169] on span "Mosaic Sustainable Finance Corporation" at bounding box center [826, 172] width 342 height 11
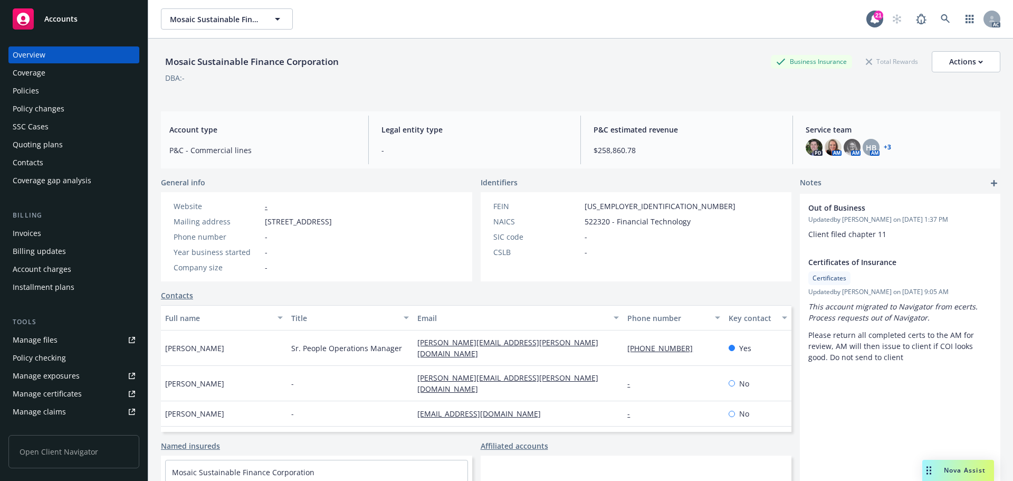
click at [27, 227] on div "Invoices" at bounding box center [27, 233] width 28 height 17
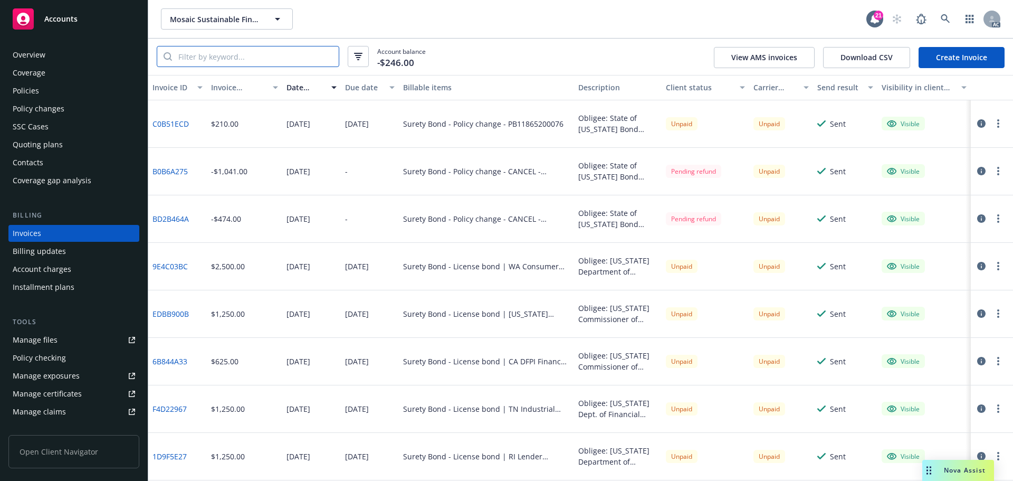
click at [234, 54] on input "search" at bounding box center [255, 56] width 167 height 20
paste input "WC329505500"
type input "WC329505500"
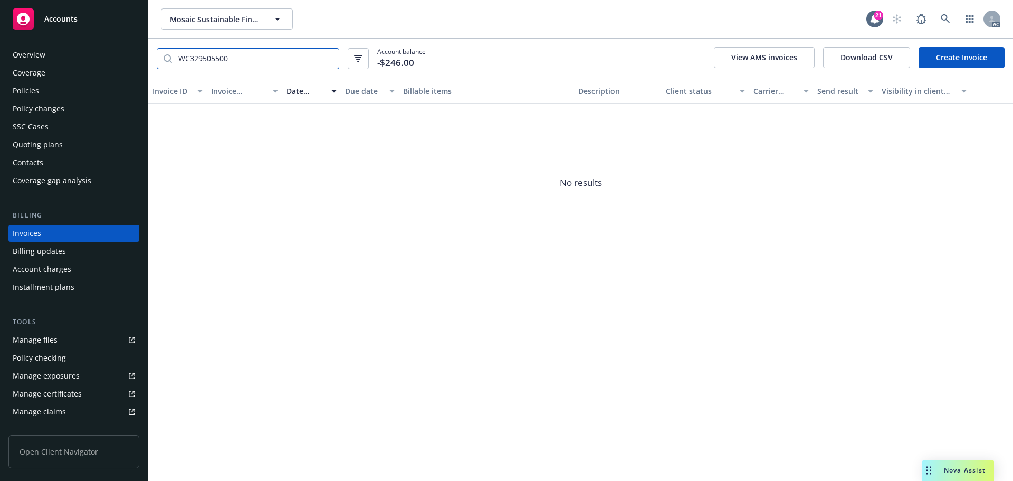
click at [328, 58] on input "WC329505500" at bounding box center [255, 59] width 167 height 20
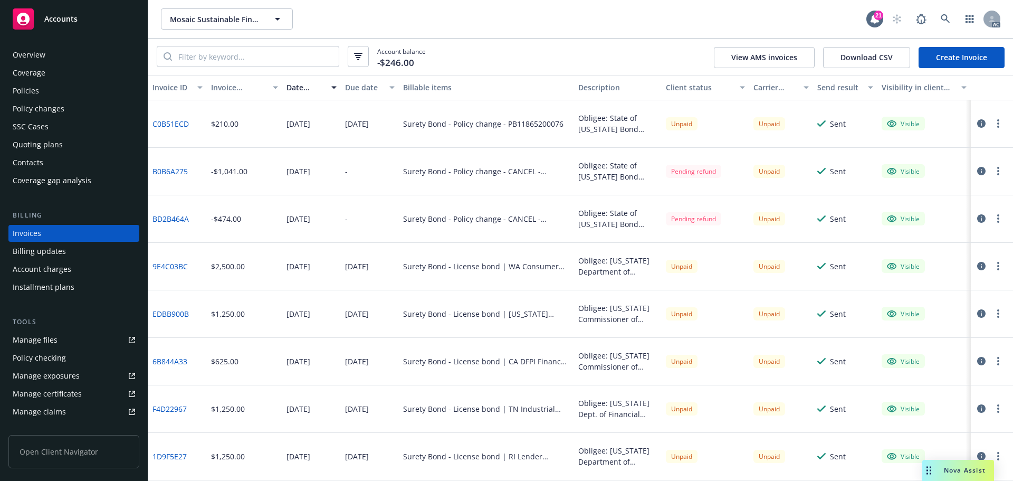
click at [56, 92] on div "Policies" at bounding box center [74, 90] width 122 height 17
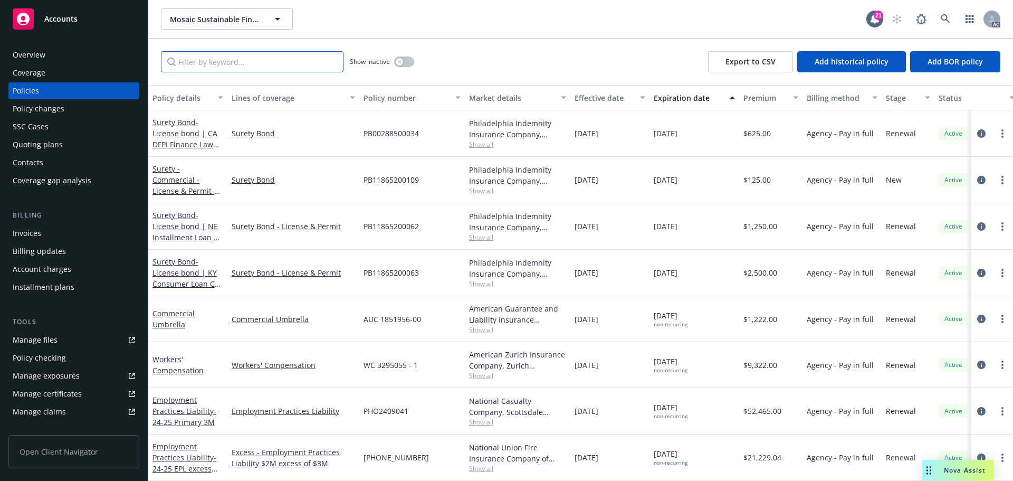
click at [262, 61] on input "Filter by keyword..." at bounding box center [252, 61] width 183 height 21
paste input "WC329505500"
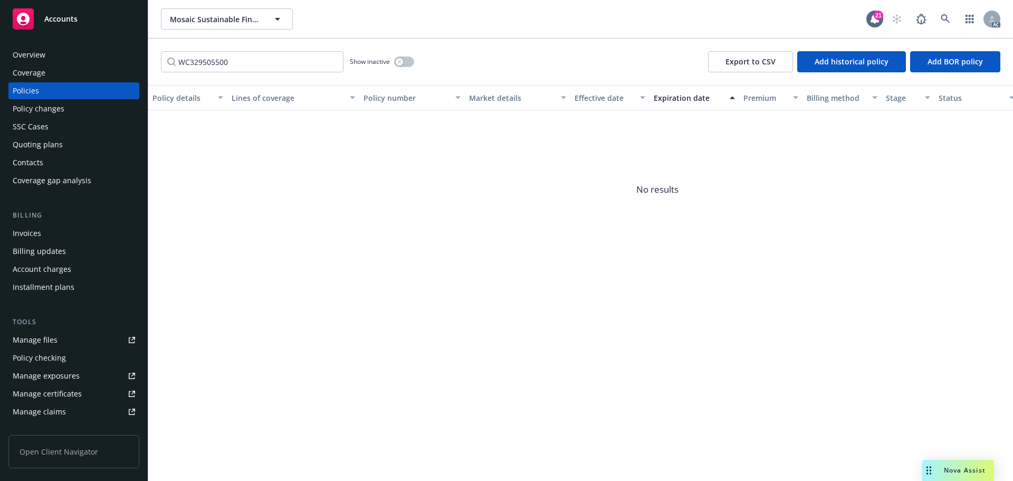
click at [394, 56] on div "Show inactive" at bounding box center [382, 61] width 64 height 21
click at [396, 58] on button "button" at bounding box center [404, 61] width 20 height 11
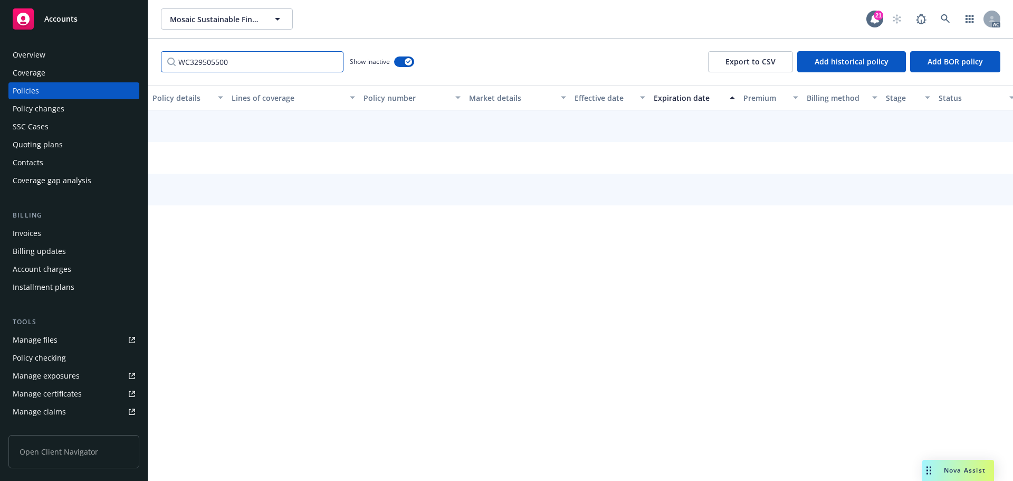
click at [234, 64] on input "WC329505500" at bounding box center [252, 61] width 183 height 21
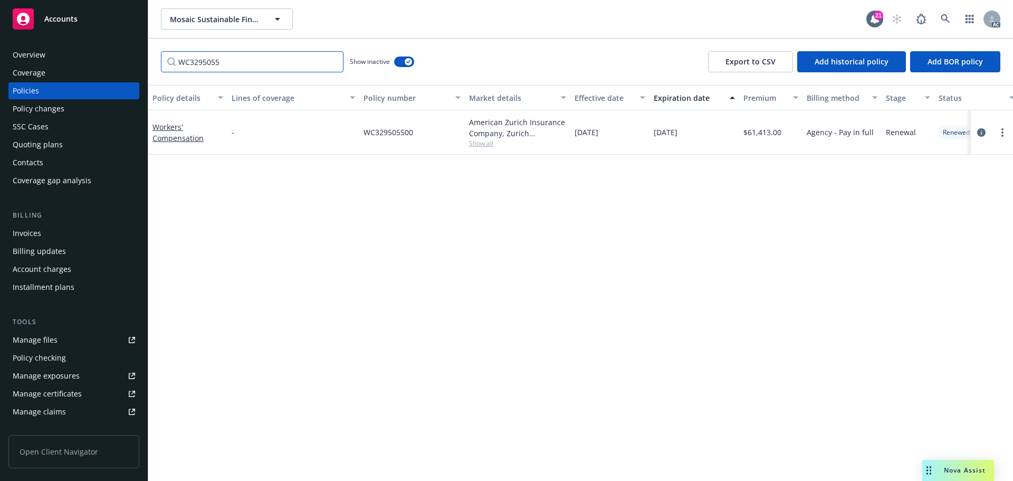
type input "WC3295055"
click at [384, 130] on span "WC329505500" at bounding box center [389, 132] width 50 height 11
copy span "WC329505500"
click at [58, 234] on div "Invoices" at bounding box center [74, 233] width 122 height 17
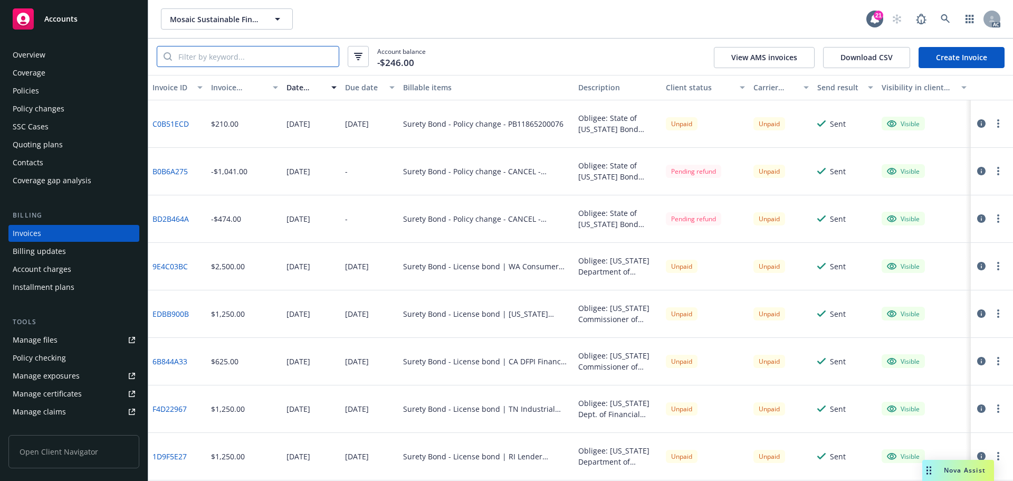
click at [252, 52] on input "search" at bounding box center [255, 56] width 167 height 20
paste input "WC329505500"
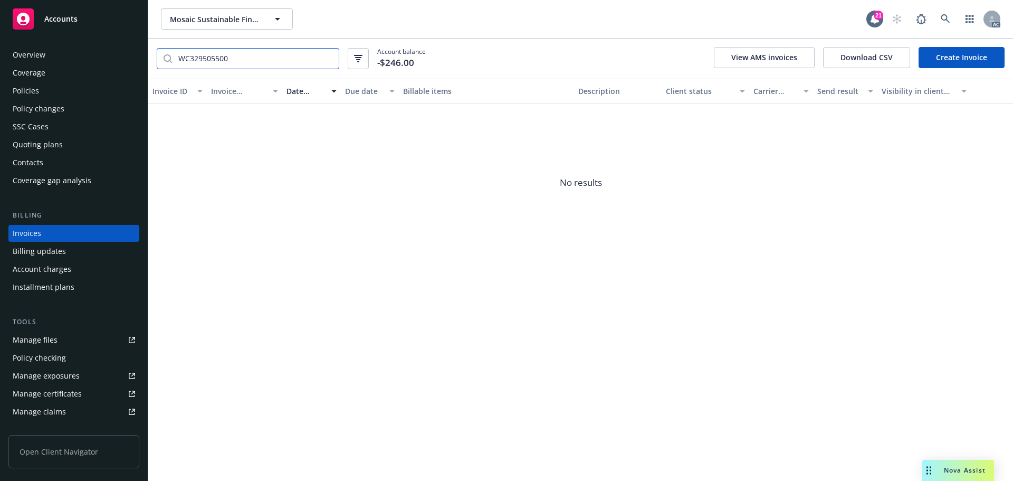
type input "WC329505500"
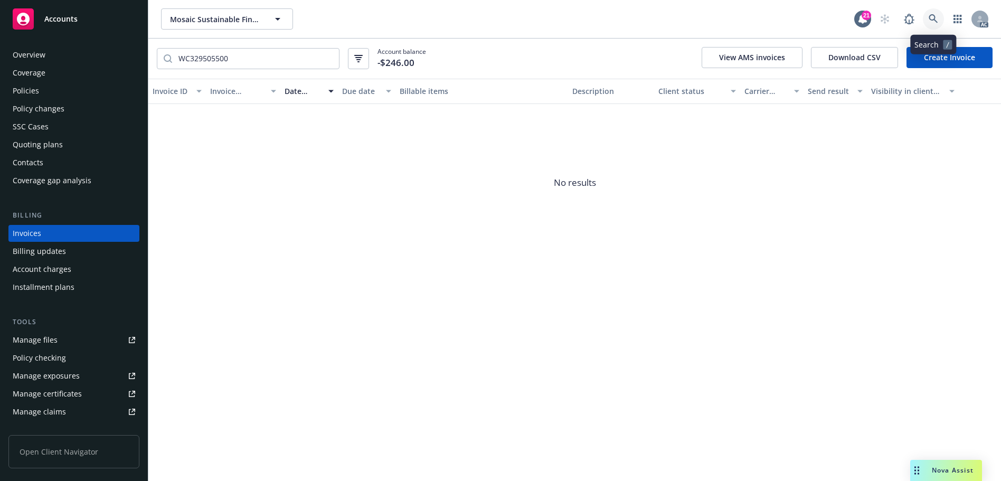
click at [932, 21] on icon at bounding box center [932, 18] width 9 height 9
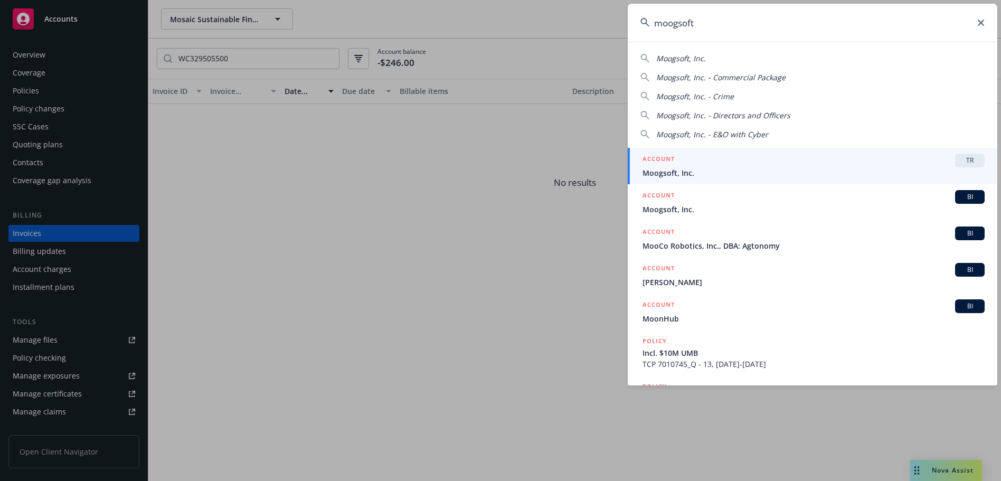
type input "moogsoft"
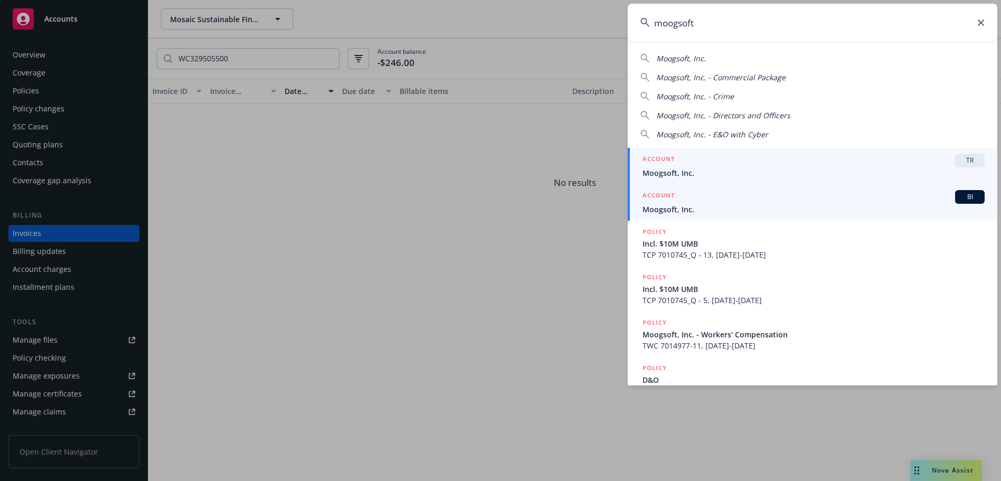
click at [738, 199] on div "ACCOUNT BI" at bounding box center [813, 197] width 342 height 14
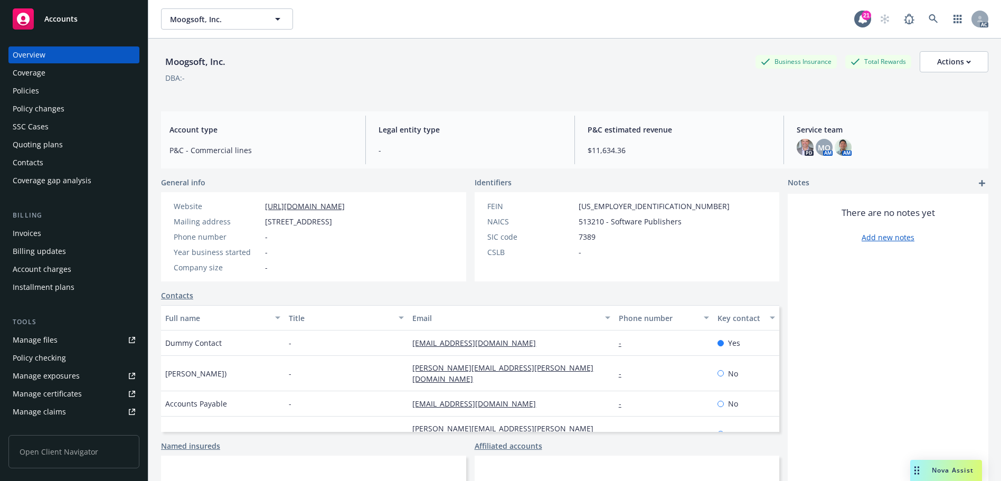
click at [76, 94] on div "Policies" at bounding box center [74, 90] width 122 height 17
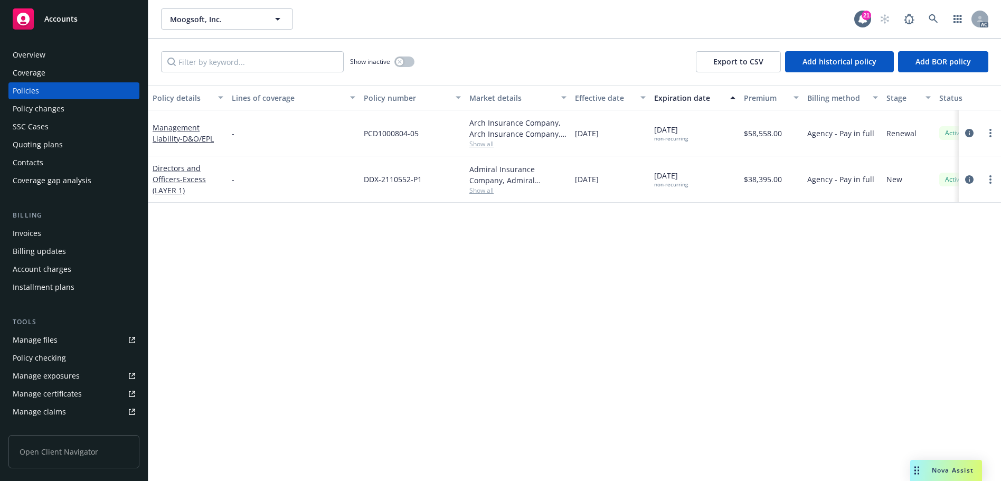
drag, startPoint x: 263, startPoint y: 50, endPoint x: 259, endPoint y: 61, distance: 11.6
click at [263, 52] on div "Show inactive Export to CSV Add historical policy Add BOR policy" at bounding box center [574, 62] width 852 height 46
click at [258, 62] on input "Filter by keyword..." at bounding box center [252, 61] width 183 height 21
paste input "7014977"
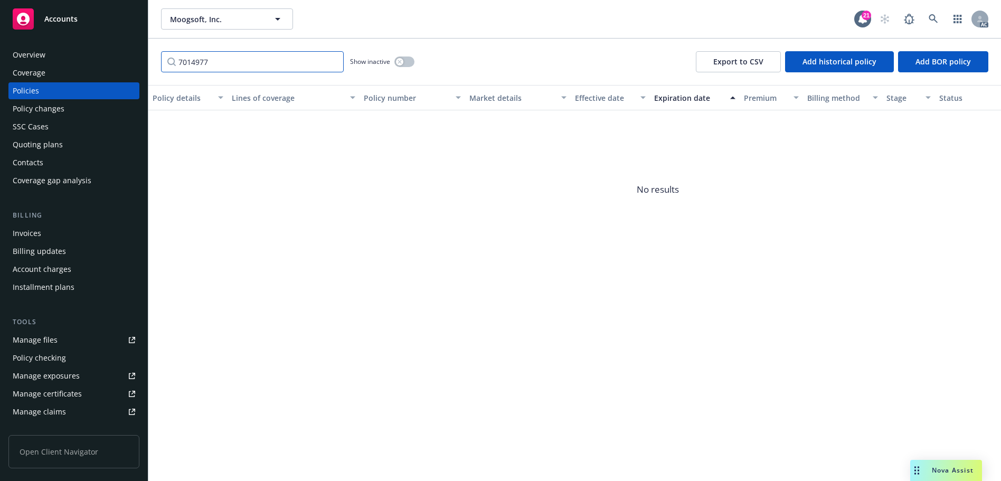
type input "7014977"
click at [408, 63] on button "button" at bounding box center [404, 61] width 20 height 11
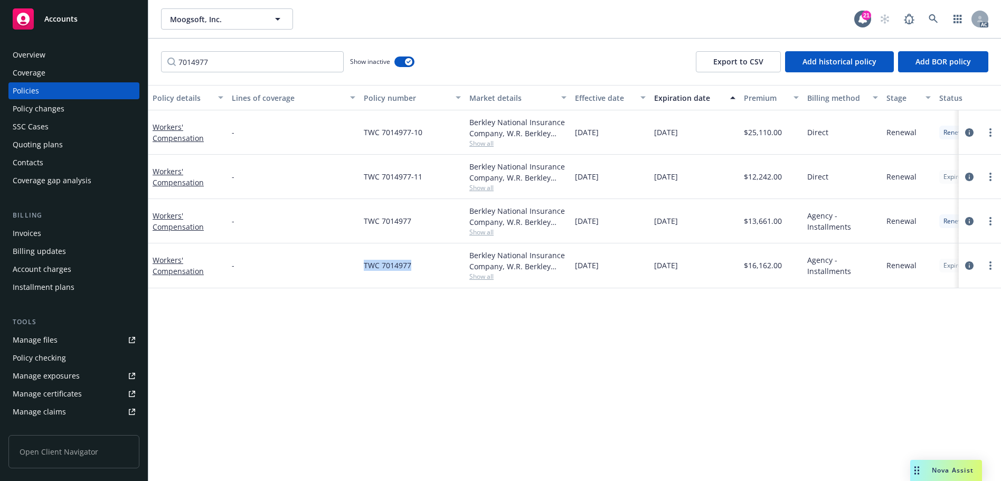
drag, startPoint x: 415, startPoint y: 265, endPoint x: 363, endPoint y: 265, distance: 52.8
click at [363, 265] on div "TWC 7014977" at bounding box center [412, 265] width 106 height 44
click at [25, 235] on div "Invoices" at bounding box center [27, 233] width 28 height 17
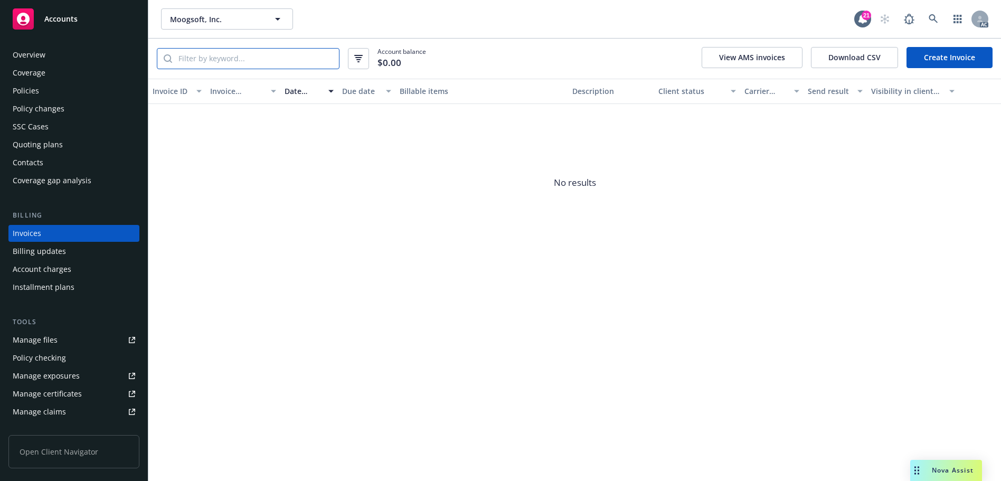
click at [302, 58] on input "search" at bounding box center [255, 59] width 167 height 20
paste input "TWC 7014977"
type input "TWC 7014977"
click at [328, 55] on input "TWC 7014977" at bounding box center [255, 59] width 167 height 20
click at [63, 50] on div "Overview" at bounding box center [74, 54] width 122 height 17
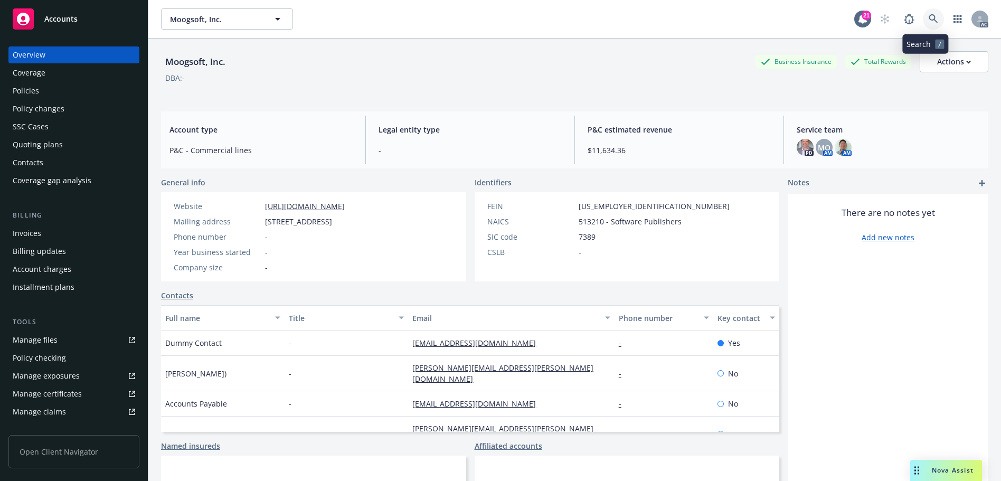
click at [922, 19] on link at bounding box center [932, 18] width 21 height 21
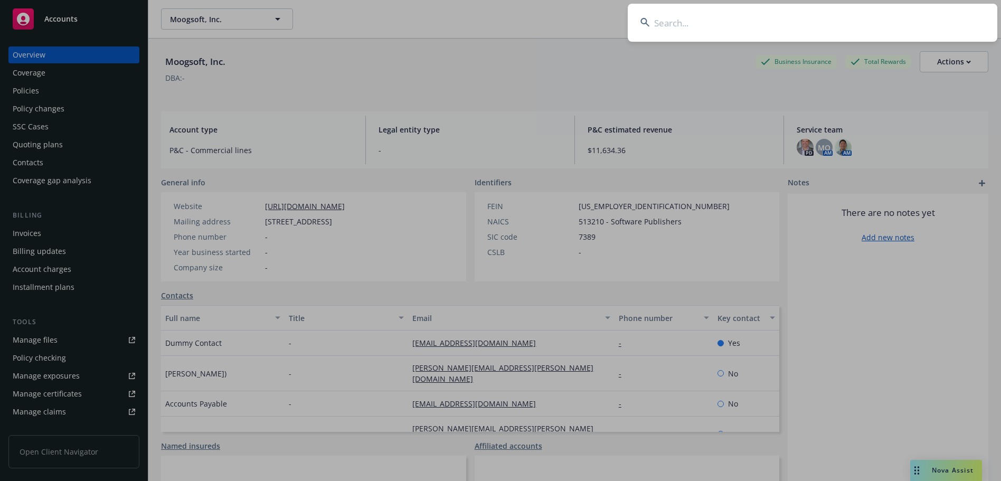
type input "v"
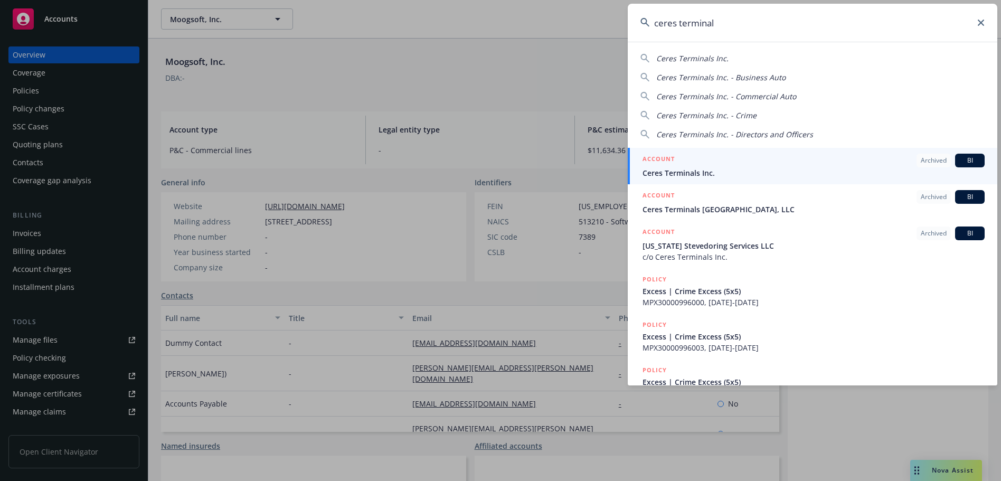
type input "ceres terminal"
click at [727, 172] on span "Ceres Terminals Inc." at bounding box center [813, 172] width 342 height 11
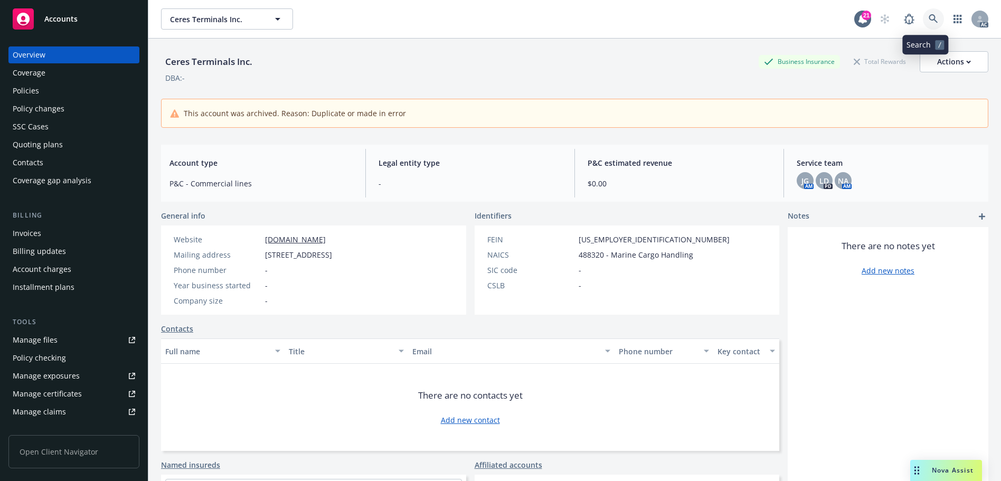
click at [928, 17] on icon at bounding box center [932, 18] width 9 height 9
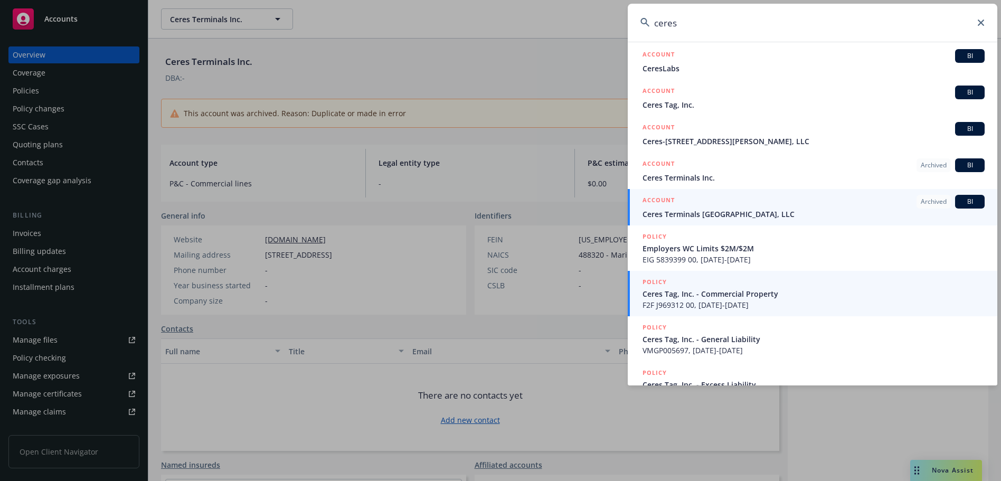
scroll to position [106, 0]
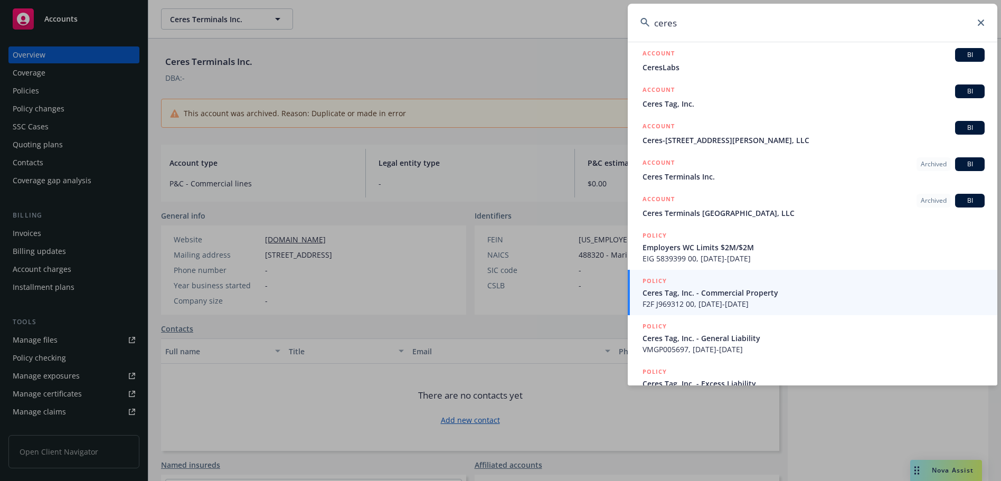
type input "ceres"
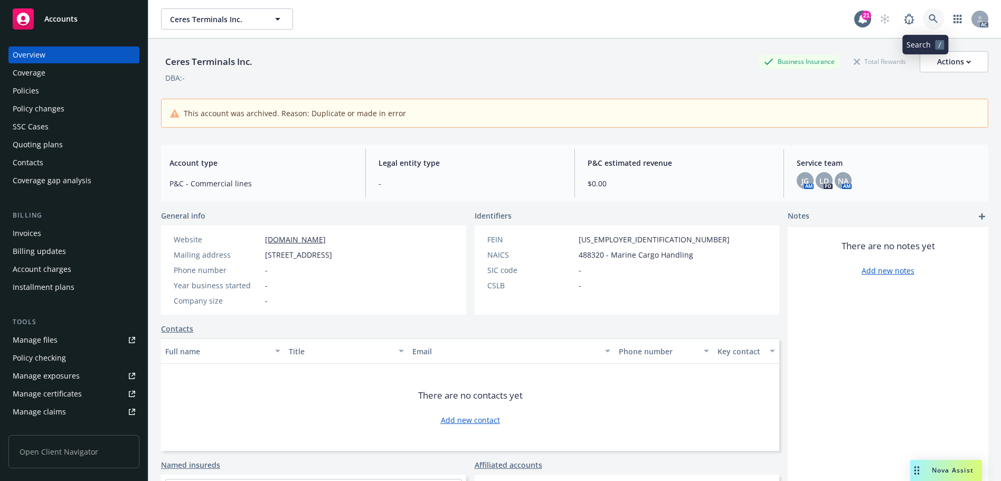
click at [922, 23] on link at bounding box center [932, 18] width 21 height 21
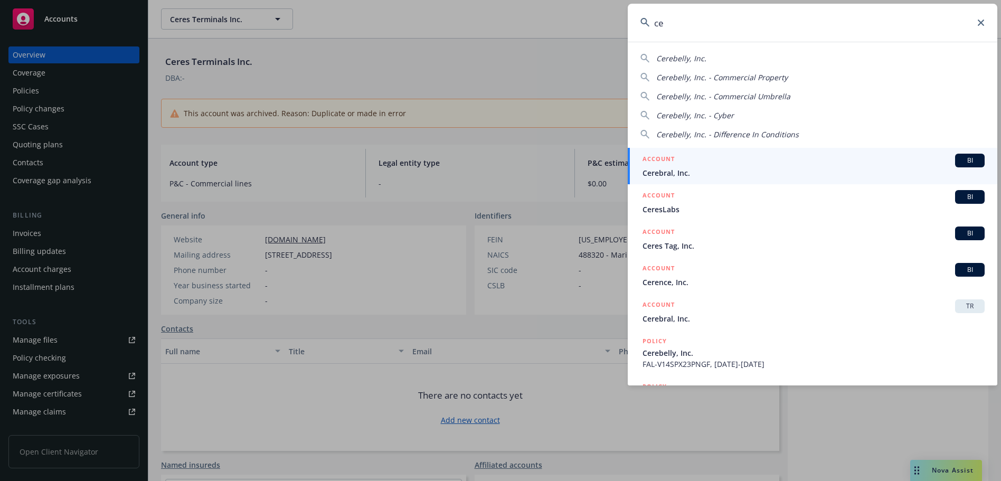
type input "c"
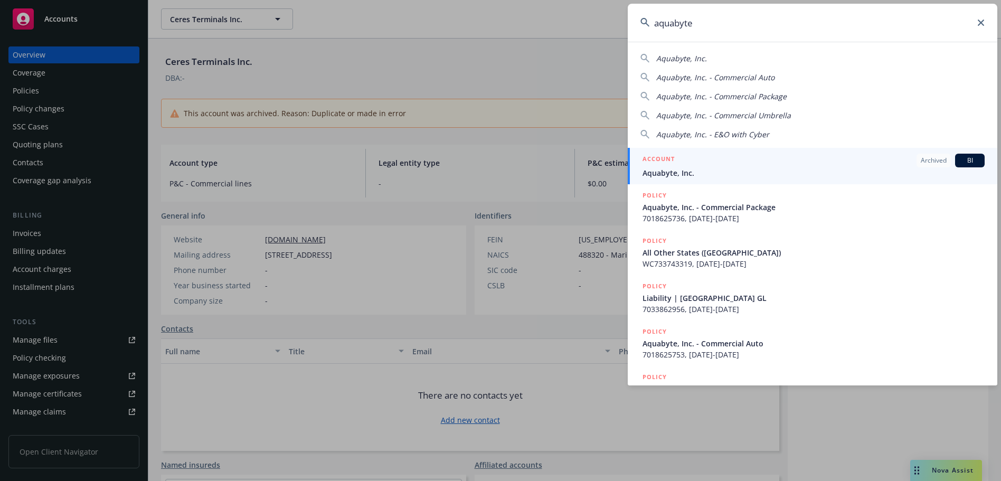
type input "aquabyte"
click at [706, 173] on span "Aquabyte, Inc." at bounding box center [813, 172] width 342 height 11
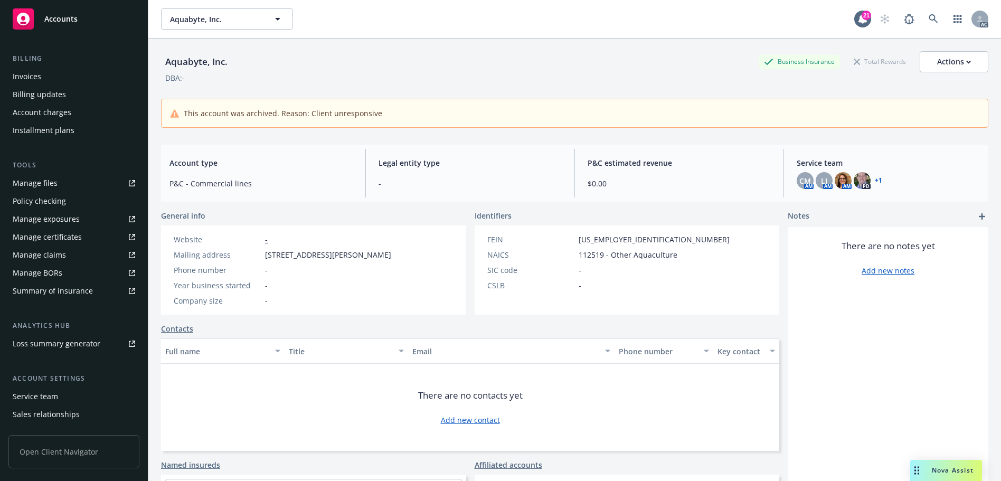
scroll to position [158, 0]
click at [59, 391] on div "Service team" at bounding box center [74, 394] width 122 height 17
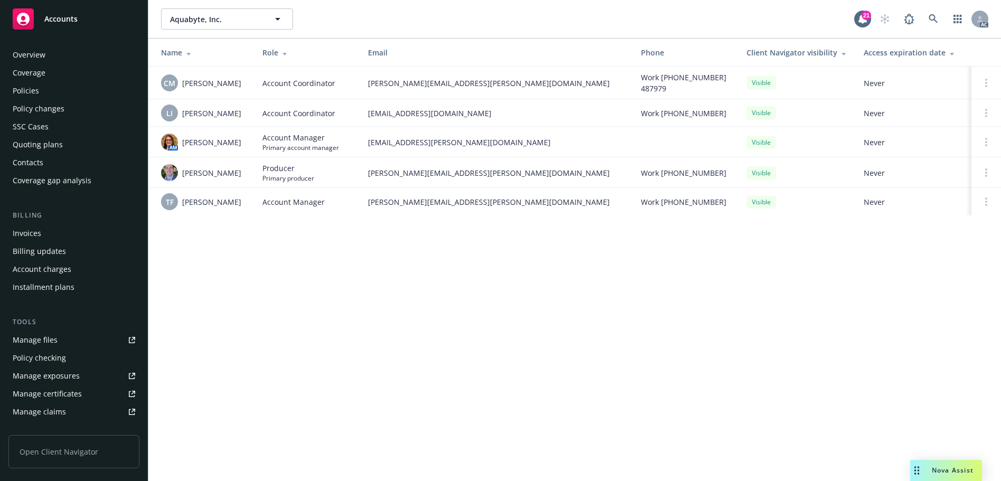
click at [58, 233] on div "Invoices" at bounding box center [74, 233] width 122 height 17
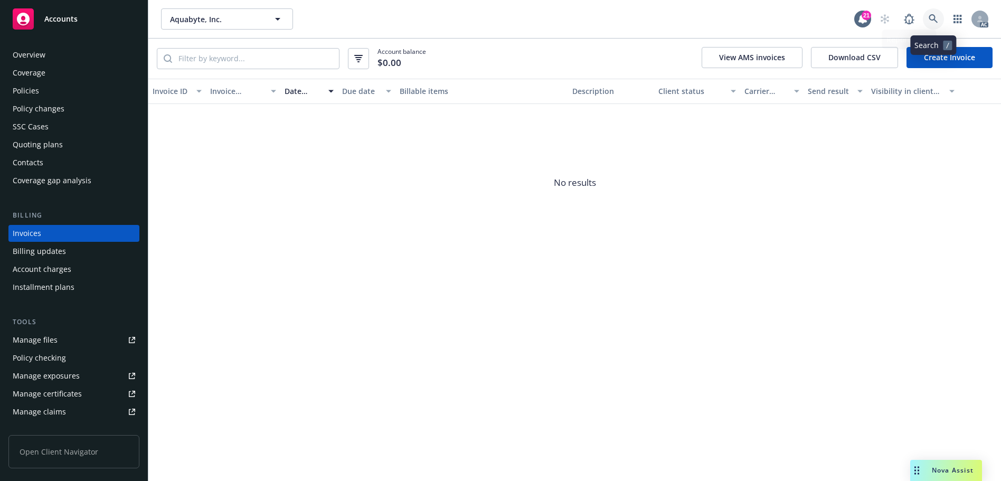
click at [927, 13] on link at bounding box center [932, 18] width 21 height 21
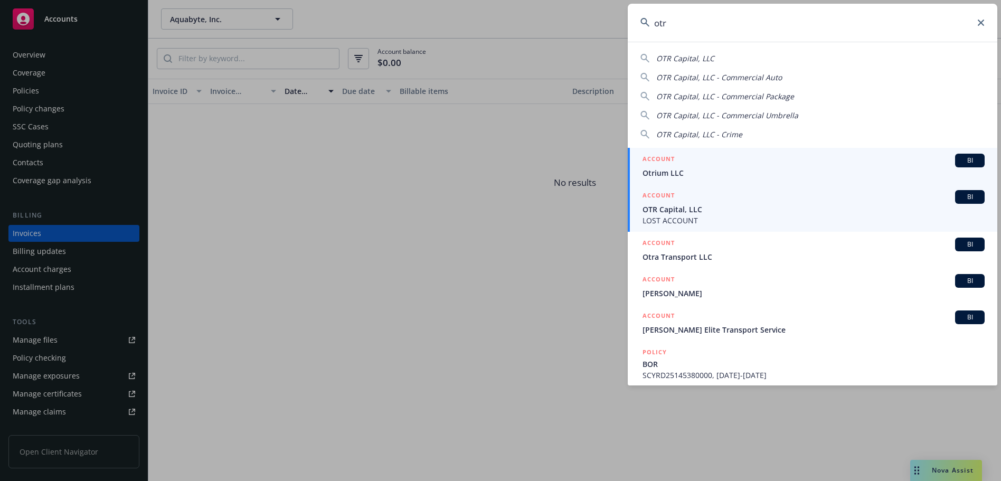
type input "otr"
click at [725, 211] on span "OTR Capital, LLC" at bounding box center [813, 209] width 342 height 11
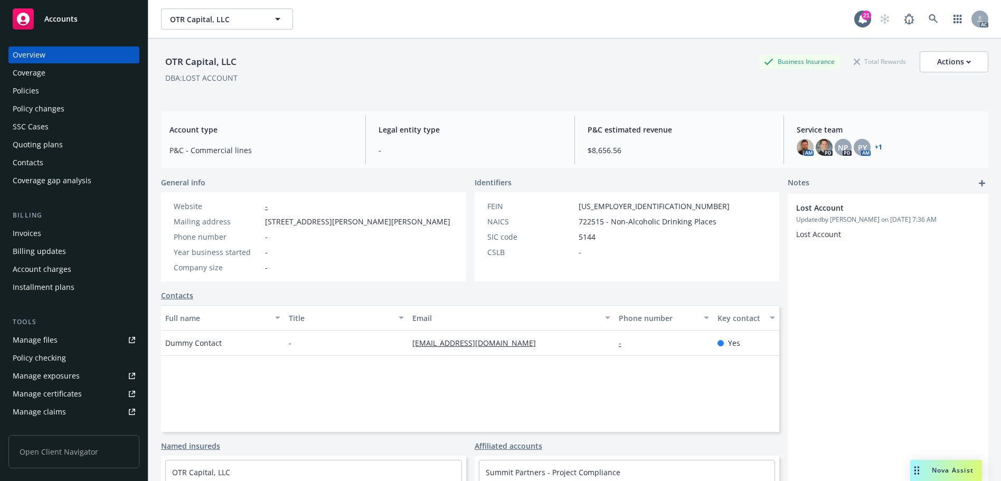
click at [50, 90] on div "Policies" at bounding box center [74, 90] width 122 height 17
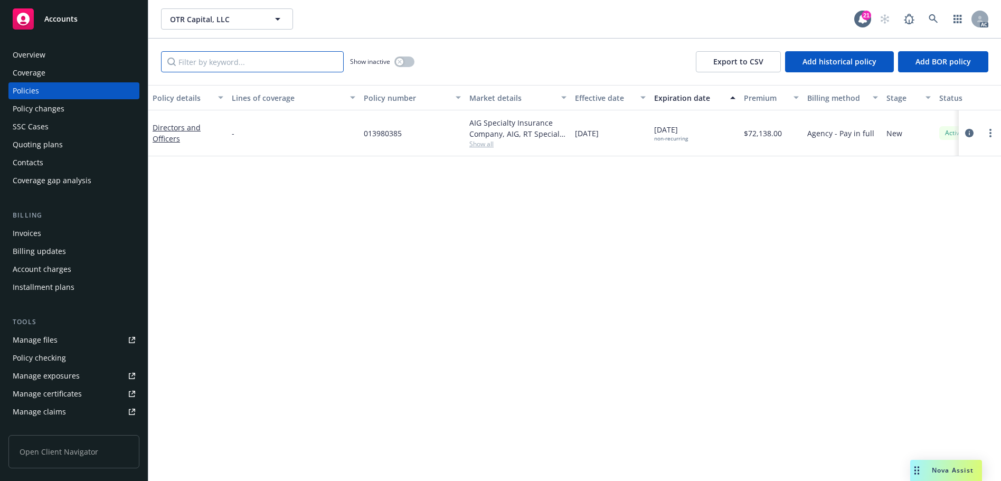
click at [279, 59] on input "Filter by keyword..." at bounding box center [252, 61] width 183 height 21
paste input "7033834798"
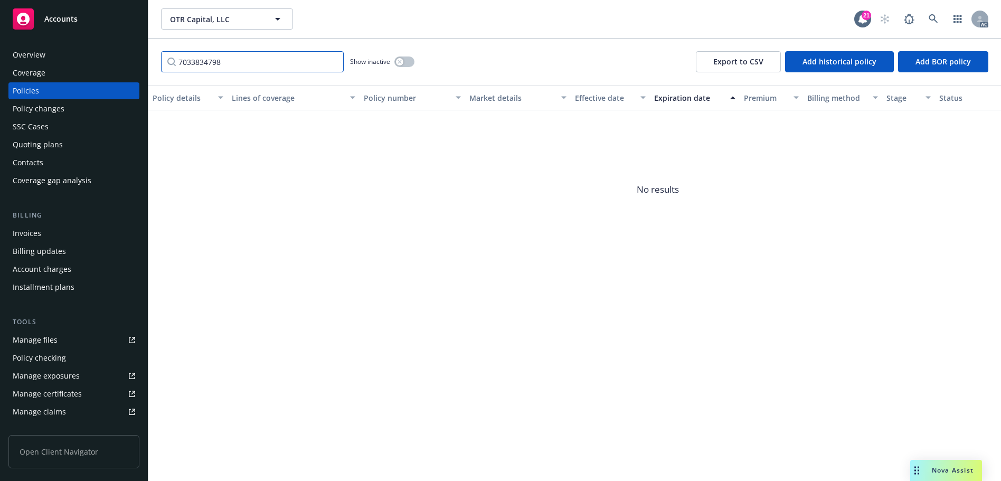
type input "7033834798"
click at [404, 61] on button "button" at bounding box center [404, 61] width 20 height 11
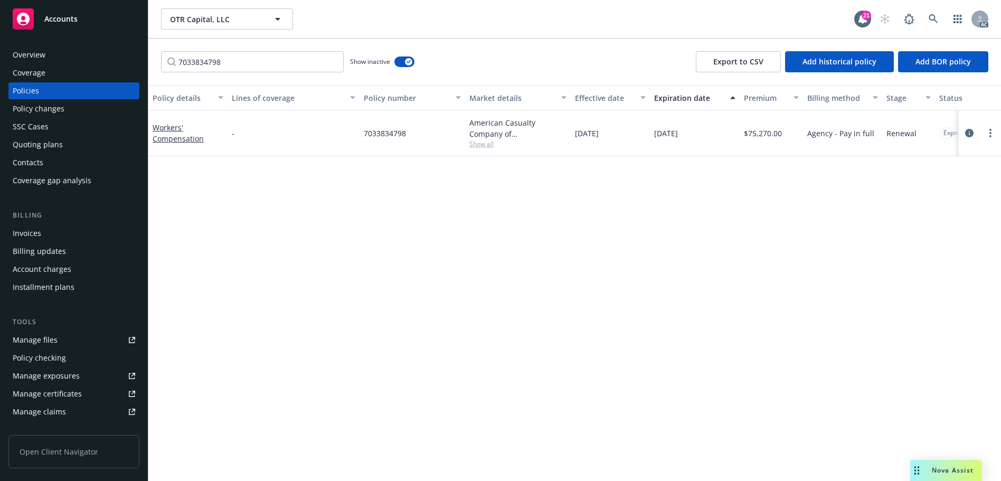
click at [399, 129] on span "7033834798" at bounding box center [385, 133] width 42 height 11
click at [398, 129] on span "7033834798" at bounding box center [385, 133] width 42 height 11
copy span "7033834798"
click at [40, 230] on div "Invoices" at bounding box center [27, 233] width 28 height 17
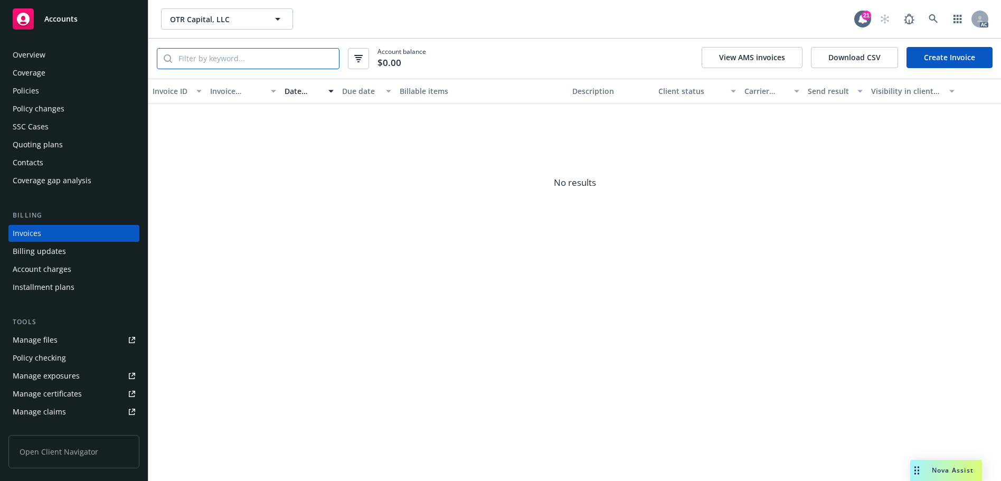
click at [284, 59] on input "search" at bounding box center [255, 59] width 167 height 20
paste input "7033834798"
type input "7033834798"
click at [55, 106] on div "Policy changes" at bounding box center [39, 108] width 52 height 17
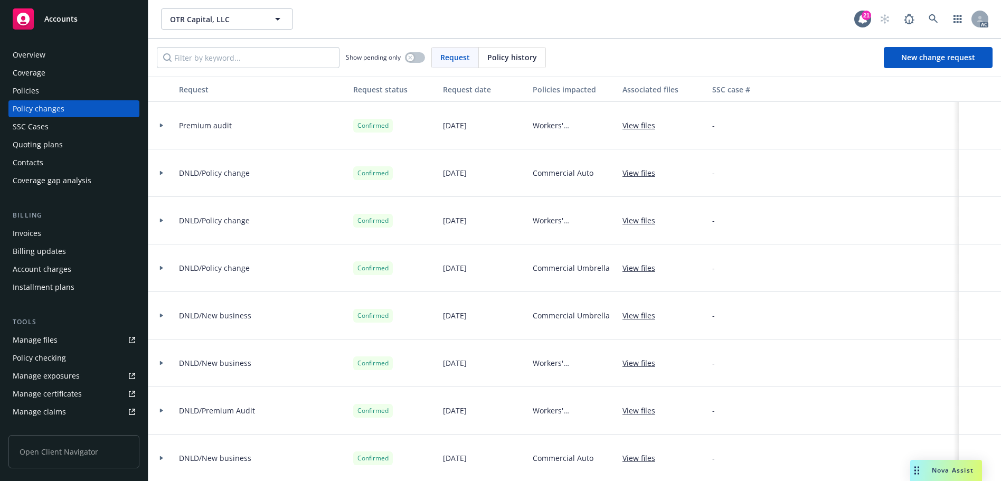
click at [48, 88] on div "Policies" at bounding box center [74, 90] width 122 height 17
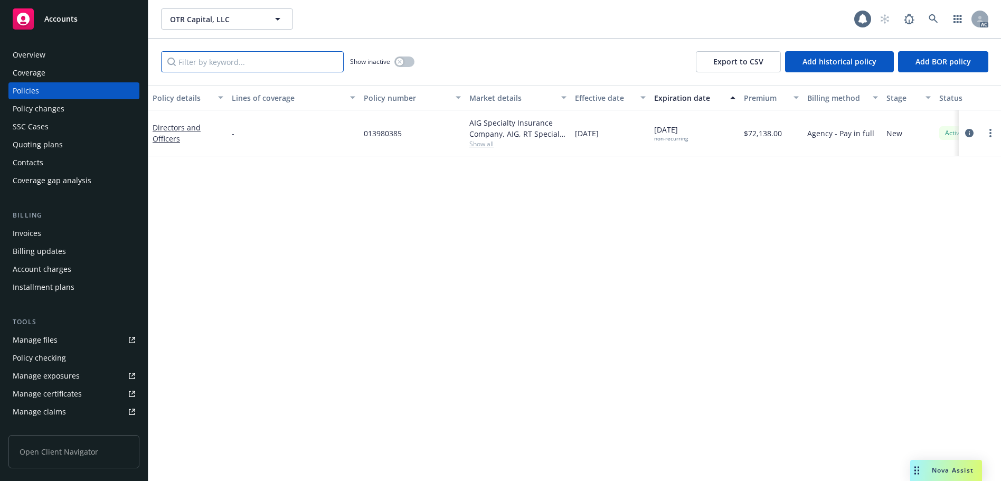
click at [233, 62] on input "Filter by keyword..." at bounding box center [252, 61] width 183 height 21
paste input "7033834798"
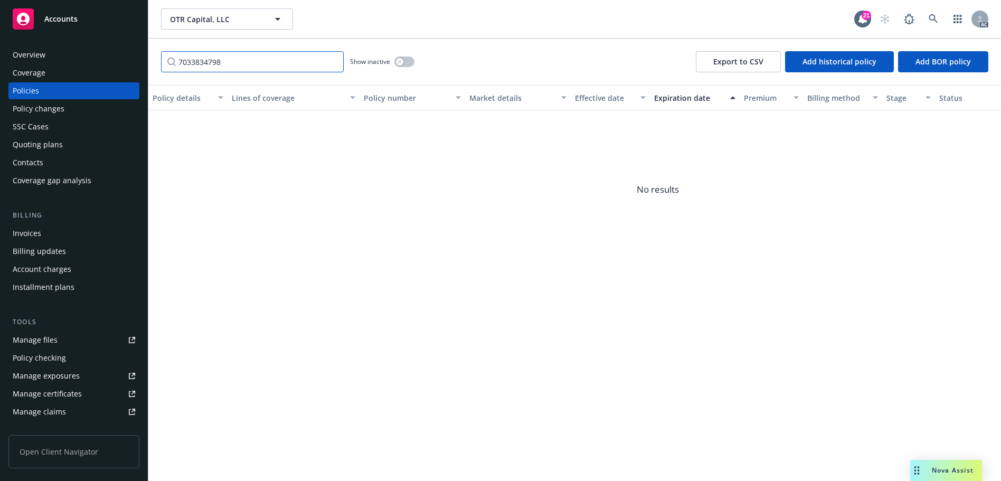
type input "7033834798"
click at [75, 228] on div "Invoices" at bounding box center [74, 233] width 122 height 17
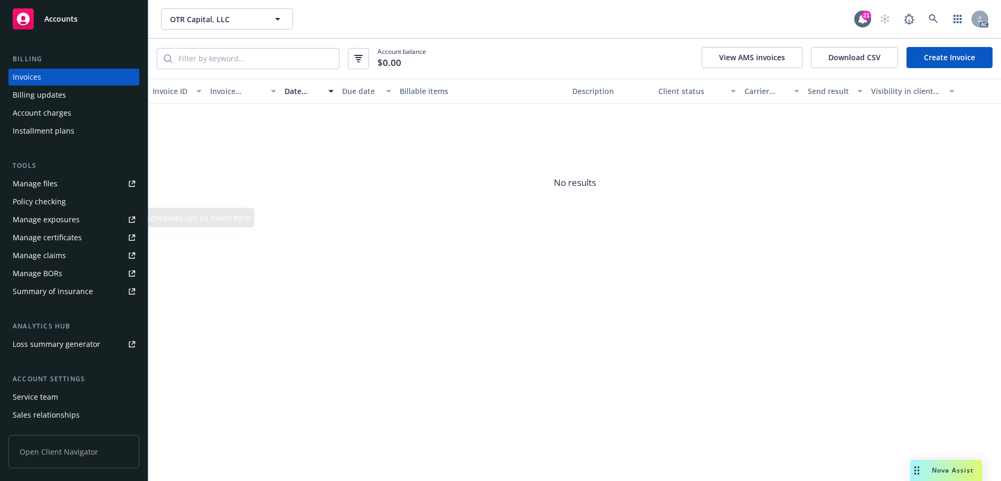
scroll to position [158, 0]
click at [67, 392] on div "Service team" at bounding box center [74, 394] width 122 height 17
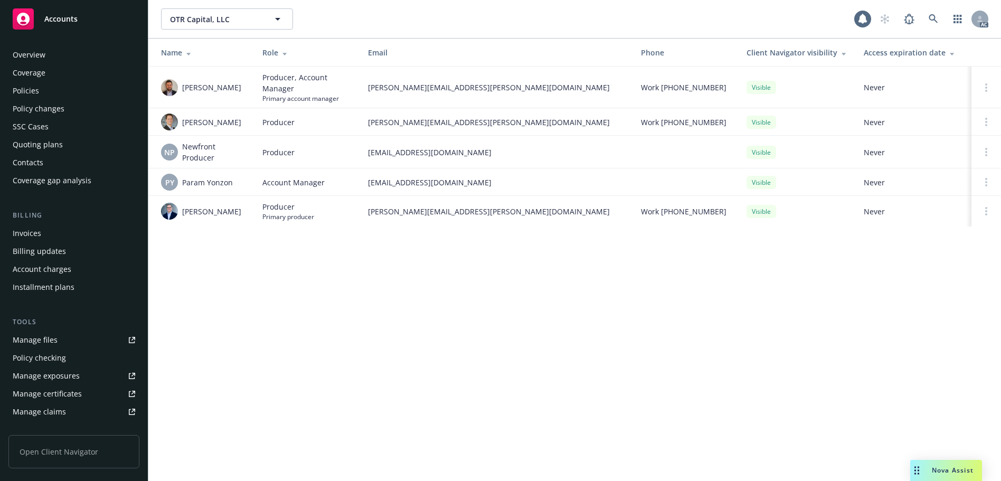
scroll to position [207, 0]
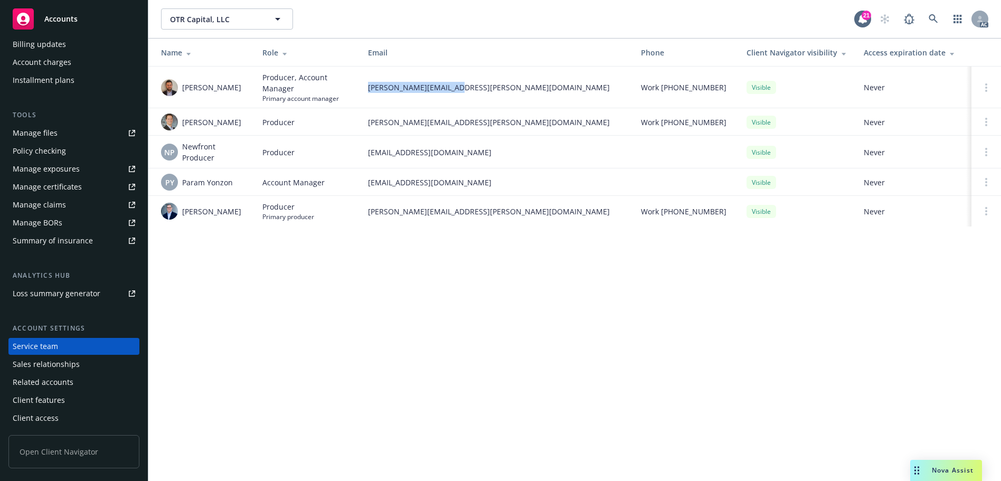
drag, startPoint x: 457, startPoint y: 87, endPoint x: 367, endPoint y: 93, distance: 90.5
click at [367, 93] on td "[PERSON_NAME][EMAIL_ADDRESS][PERSON_NAME][DOMAIN_NAME]" at bounding box center [495, 87] width 273 height 42
copy span "[PERSON_NAME][EMAIL_ADDRESS][PERSON_NAME][DOMAIN_NAME]"
click at [929, 15] on icon at bounding box center [932, 18] width 9 height 9
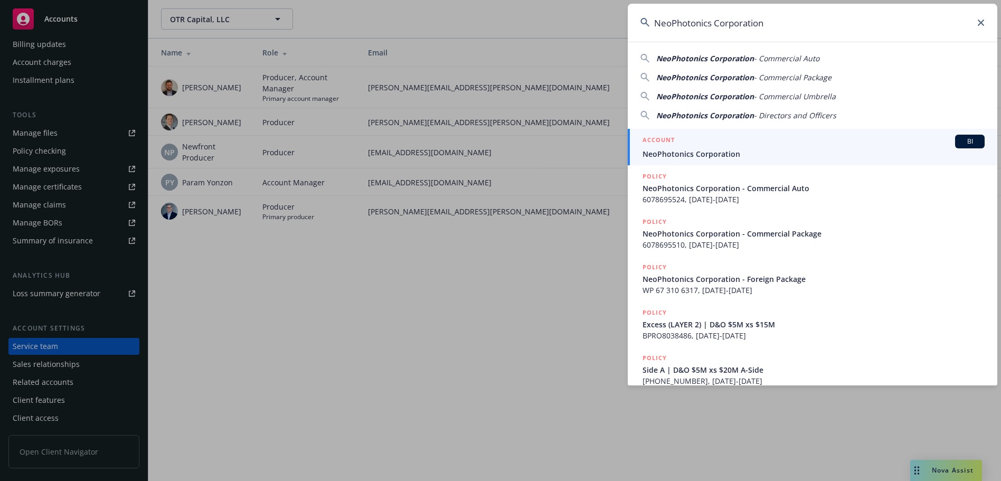
type input "NeoPhotonics Corporation"
click at [701, 144] on div "ACCOUNT BI" at bounding box center [813, 142] width 342 height 14
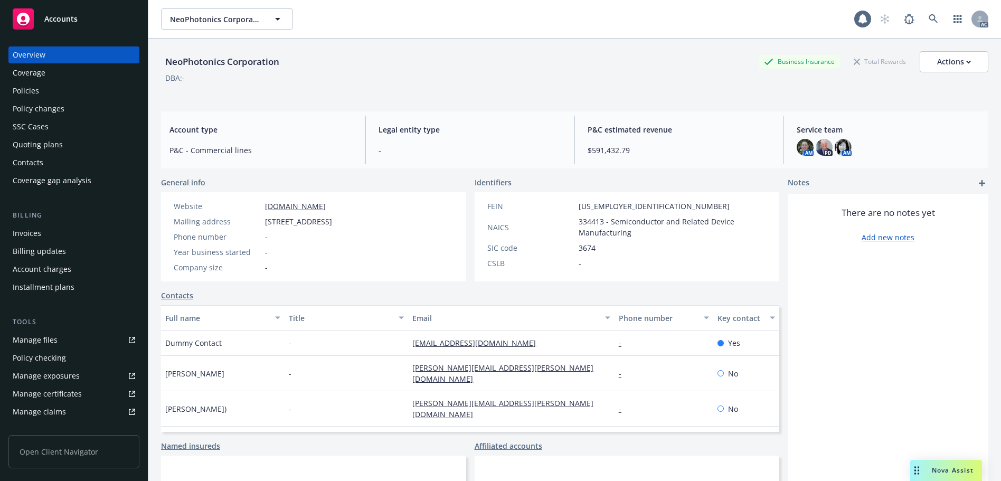
click at [45, 93] on div "Policies" at bounding box center [74, 90] width 122 height 17
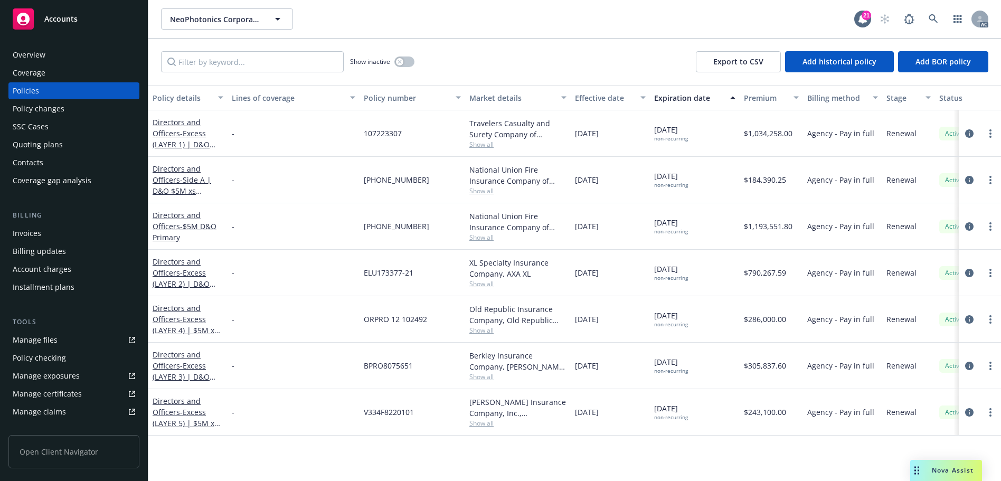
click at [52, 107] on div "Policy changes" at bounding box center [39, 108] width 52 height 17
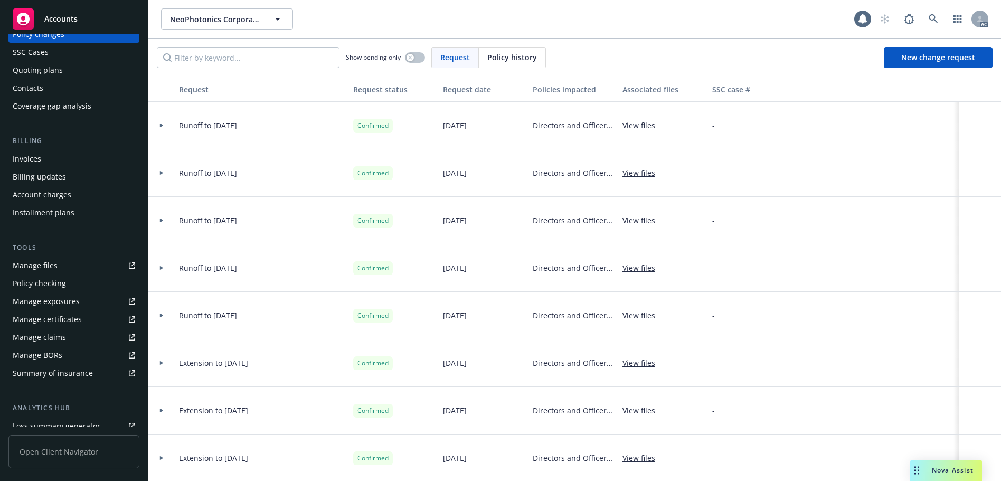
scroll to position [207, 0]
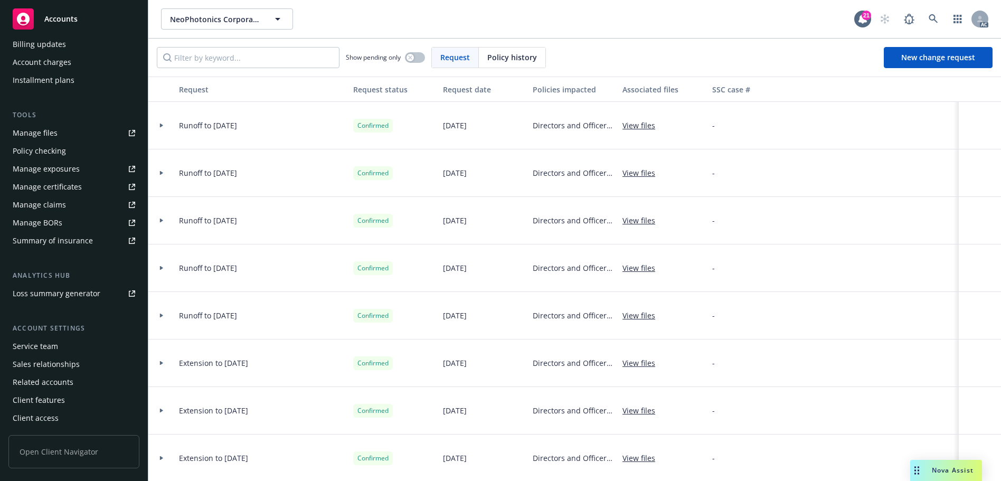
click at [74, 340] on div "Service team" at bounding box center [74, 346] width 122 height 17
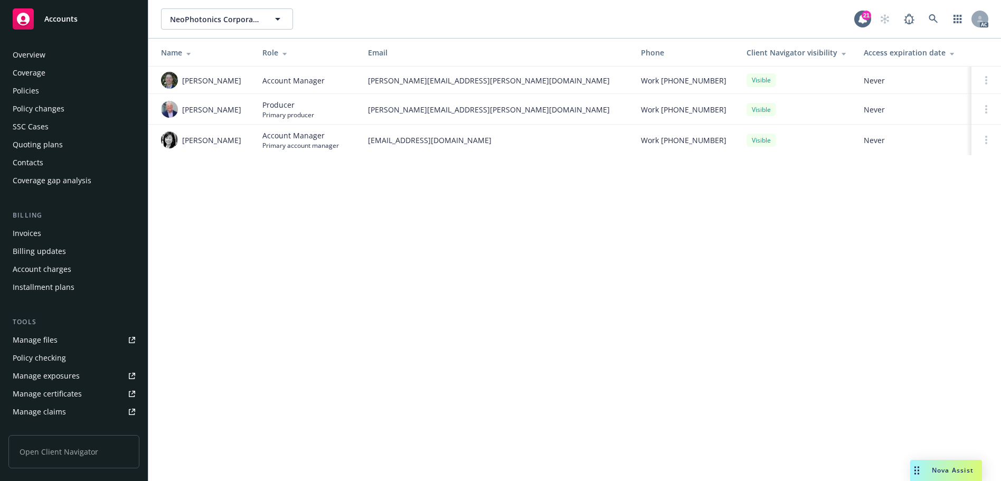
click at [45, 59] on div "Overview" at bounding box center [74, 54] width 122 height 17
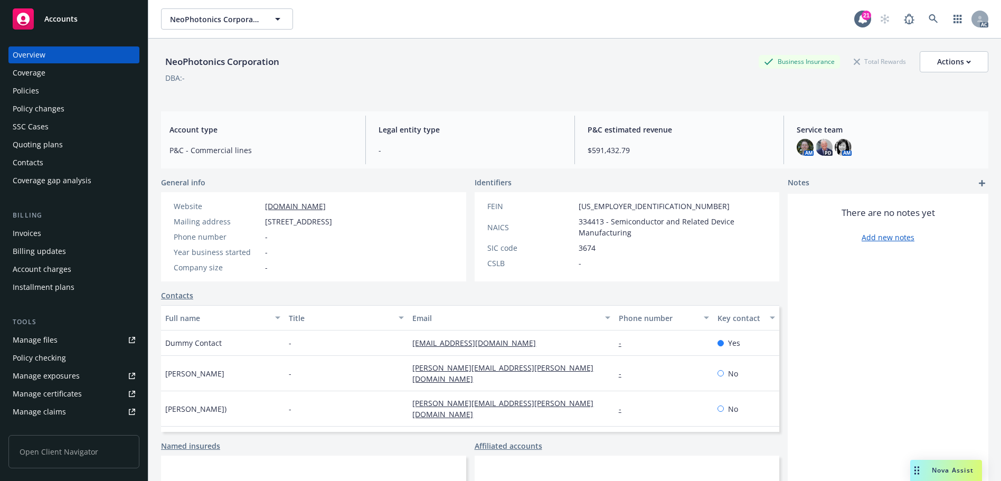
click at [203, 62] on div "NeoPhotonics Corporation" at bounding box center [222, 62] width 122 height 14
copy div "NeoPhotonics"
click at [32, 239] on div "Invoices" at bounding box center [27, 233] width 28 height 17
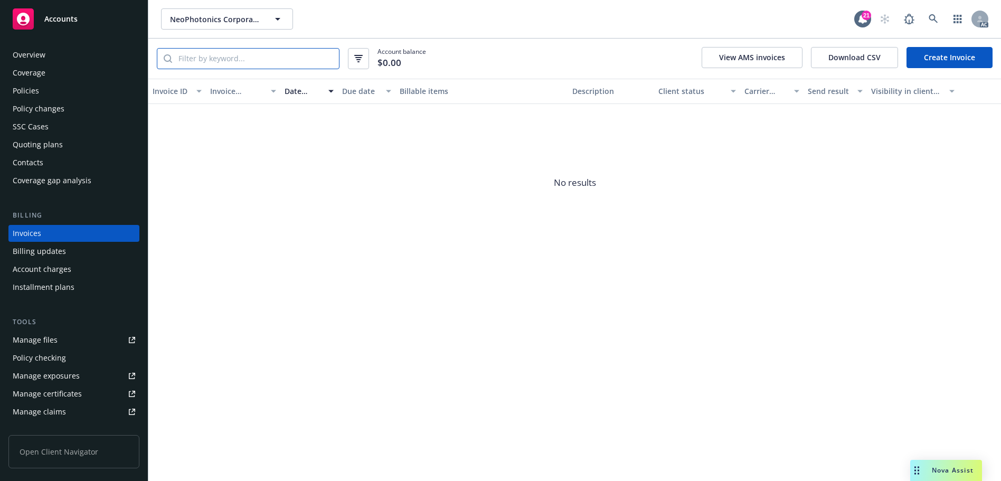
drag, startPoint x: 243, startPoint y: 50, endPoint x: 235, endPoint y: 52, distance: 8.7
click at [243, 50] on input "search" at bounding box center [255, 59] width 167 height 20
click at [45, 92] on div "Policies" at bounding box center [74, 90] width 122 height 17
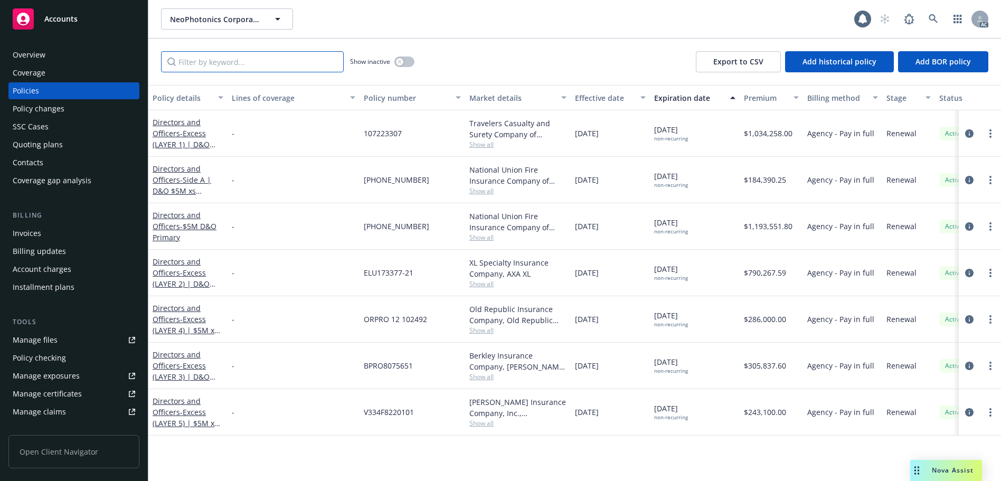
click at [202, 59] on input "Filter by keyword..." at bounding box center [252, 61] width 183 height 21
paste input "6078695510"
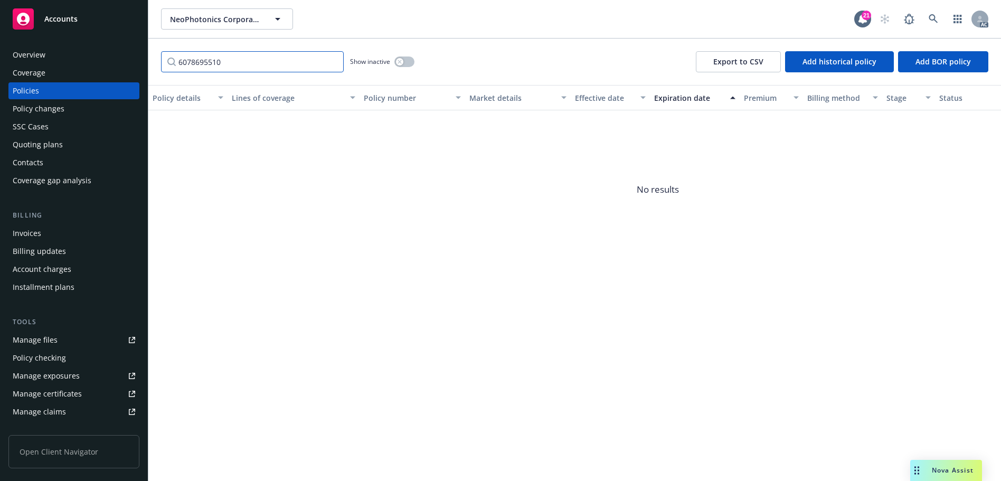
type input "6078695510"
click at [407, 58] on button "button" at bounding box center [404, 61] width 20 height 11
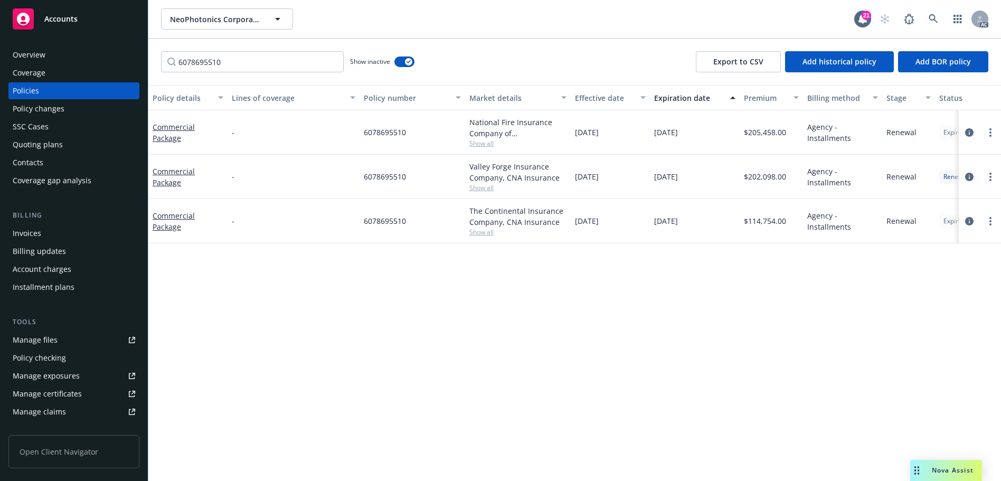
click at [50, 242] on div "Invoices Billing updates Account charges Installment plans" at bounding box center [73, 260] width 131 height 71
click at [47, 232] on div "Invoices" at bounding box center [74, 233] width 122 height 17
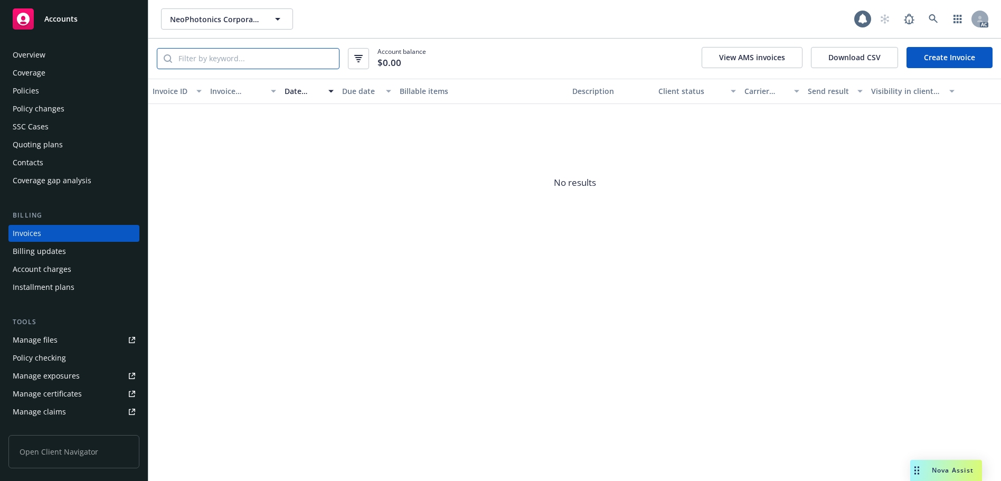
click at [297, 53] on input "search" at bounding box center [255, 59] width 167 height 20
paste input "6078695510"
type input "6078695510"
click at [51, 58] on div "Overview" at bounding box center [74, 54] width 122 height 17
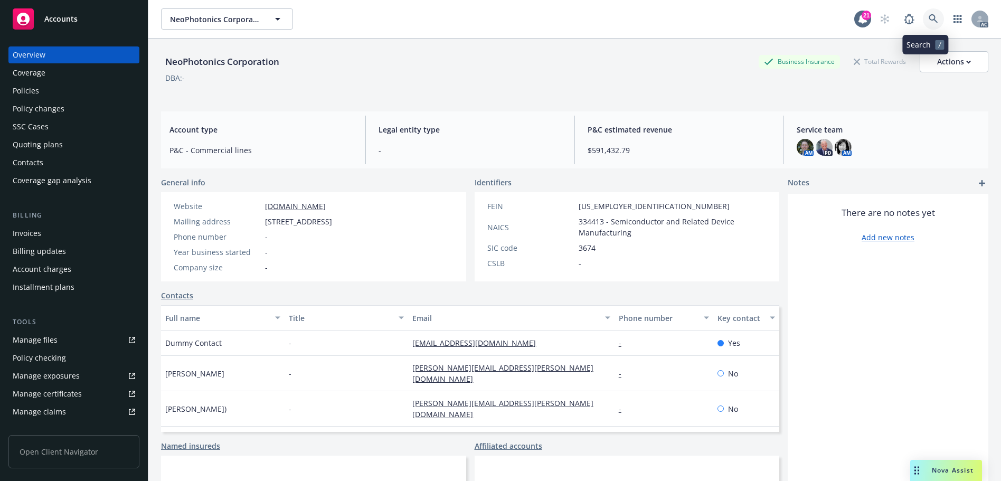
click at [922, 11] on link at bounding box center [932, 18] width 21 height 21
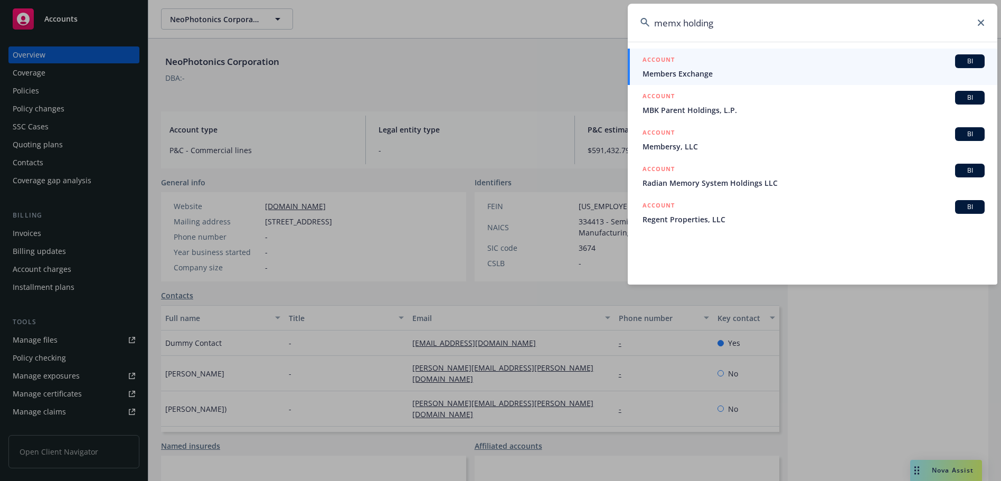
type input "memx holding"
click at [708, 65] on div "ACCOUNT BI" at bounding box center [813, 61] width 342 height 14
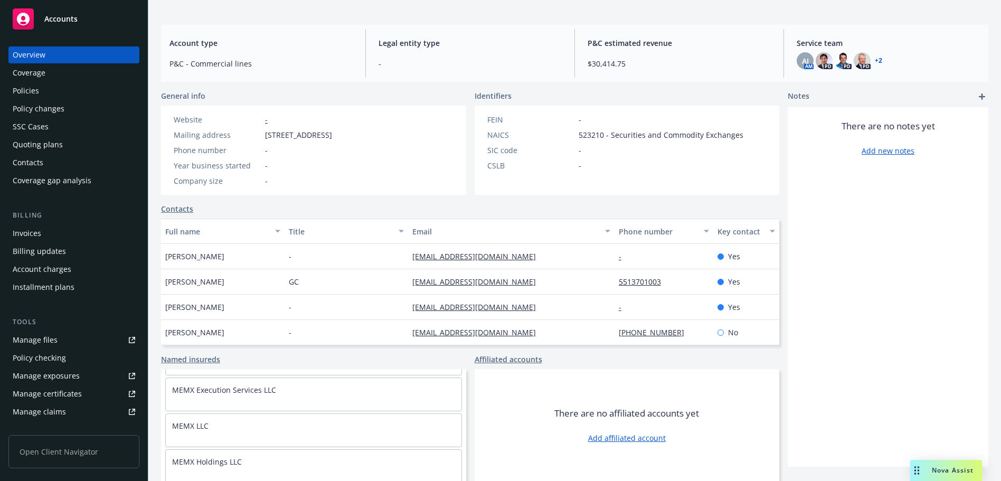
scroll to position [158, 0]
click at [50, 90] on div "Policies" at bounding box center [74, 90] width 122 height 17
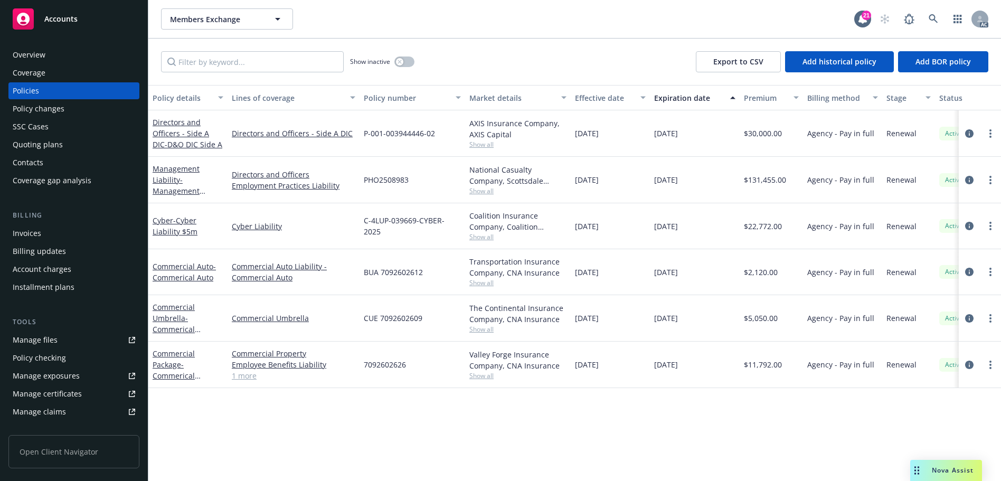
click at [399, 183] on span "PHO2508983" at bounding box center [386, 179] width 45 height 11
copy span "PHO2508983"
click at [42, 110] on div "Policy changes" at bounding box center [39, 108] width 52 height 17
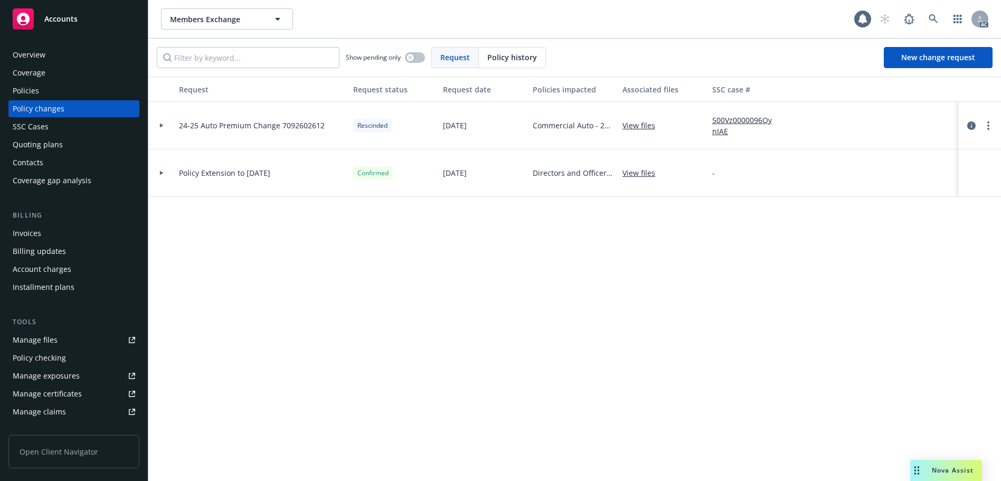
drag, startPoint x: 520, startPoint y: 63, endPoint x: 514, endPoint y: 63, distance: 5.8
click at [517, 63] on div "Policy history" at bounding box center [512, 57] width 66 height 20
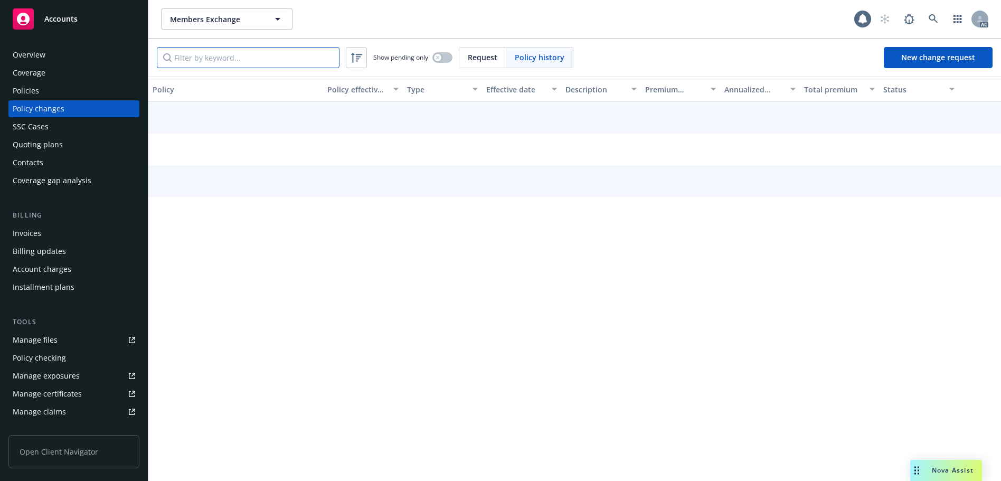
click at [231, 66] on div "Show pending only Request Policy history New change request" at bounding box center [574, 58] width 852 height 38
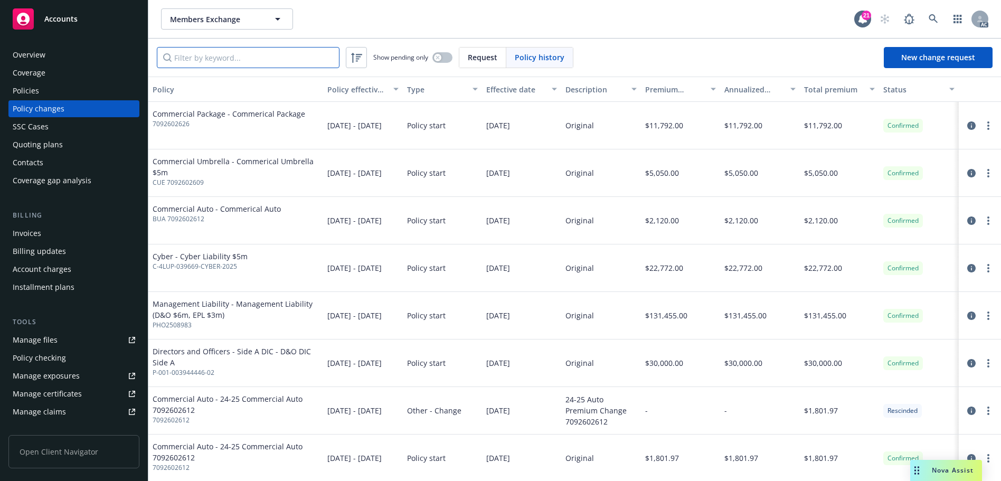
click at [231, 59] on input "Filter by keyword..." at bounding box center [248, 57] width 183 height 21
paste input "PHO2508983"
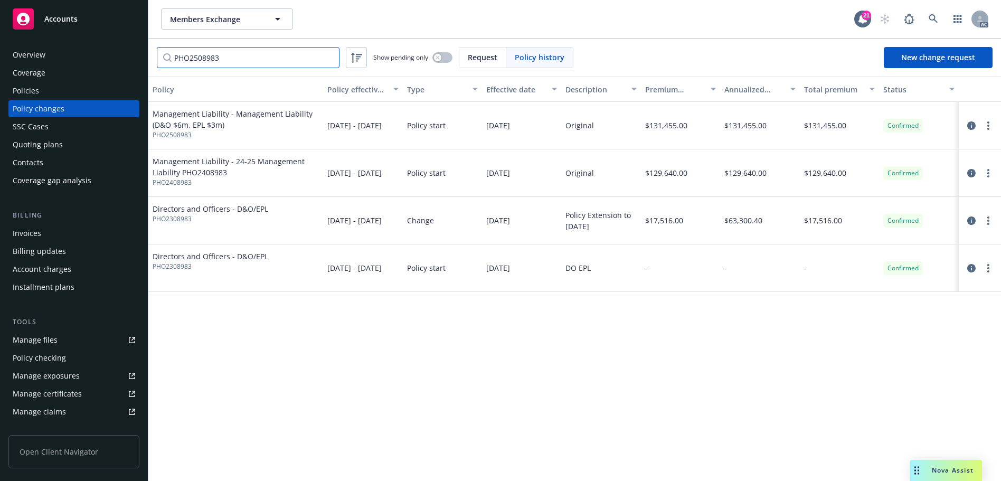
type input "PHO2508983"
click at [939, 20] on link at bounding box center [932, 18] width 21 height 21
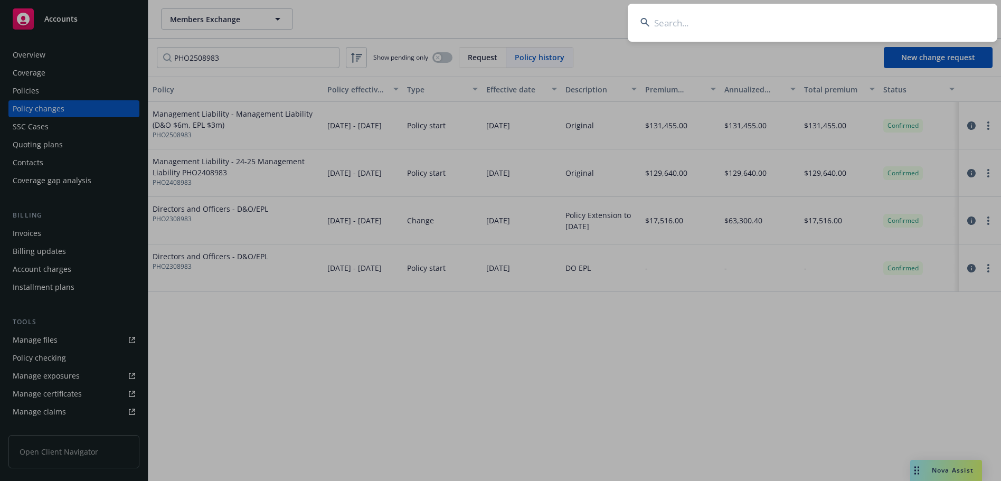
click at [681, 36] on input at bounding box center [811, 23] width 369 height 38
paste input "Voldex USA, LLC"
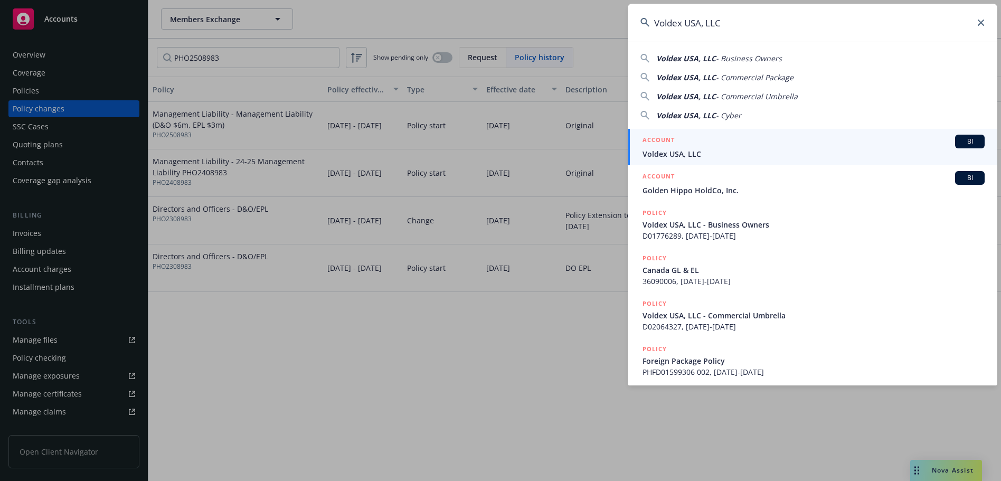
type input "Voldex USA, LLC"
drag, startPoint x: 756, startPoint y: 145, endPoint x: 747, endPoint y: 142, distance: 8.8
click at [755, 146] on div "ACCOUNT BI" at bounding box center [813, 142] width 342 height 14
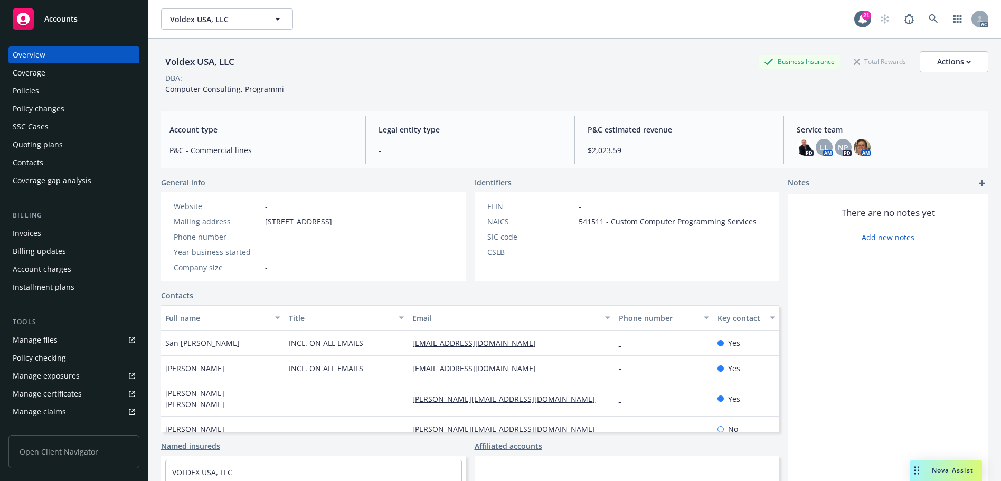
click at [46, 88] on div "Policies" at bounding box center [74, 90] width 122 height 17
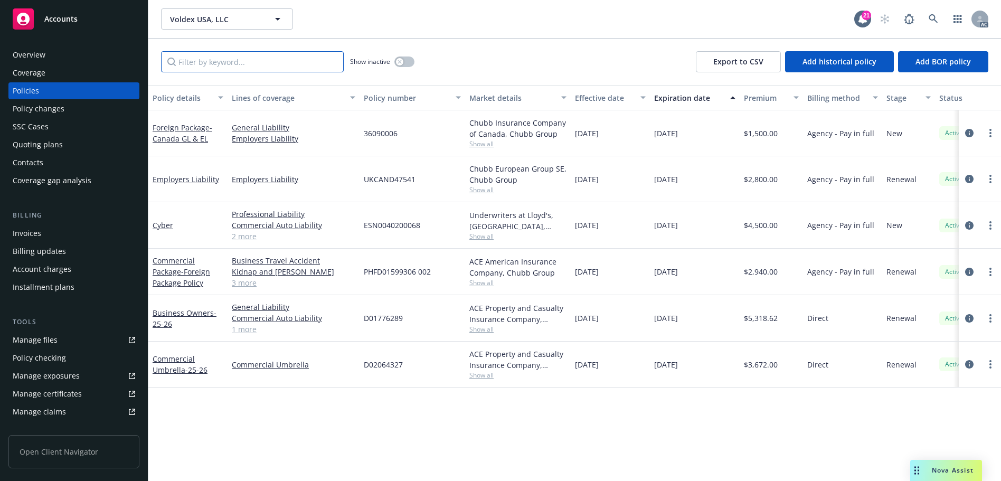
click at [295, 65] on input "Filter by keyword..." at bounding box center [252, 61] width 183 height 21
paste input "VOLDUSA001"
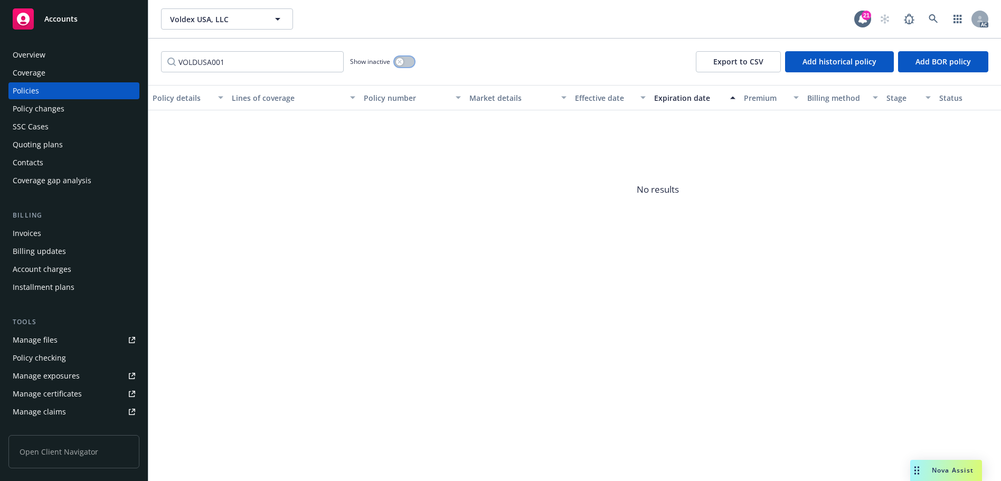
drag, startPoint x: 403, startPoint y: 64, endPoint x: 376, endPoint y: 78, distance: 30.5
click at [403, 63] on button "button" at bounding box center [404, 61] width 20 height 11
click at [236, 61] on input "VOLDUSA001" at bounding box center [252, 61] width 183 height 21
type input "V"
